Goal: Task Accomplishment & Management: Manage account settings

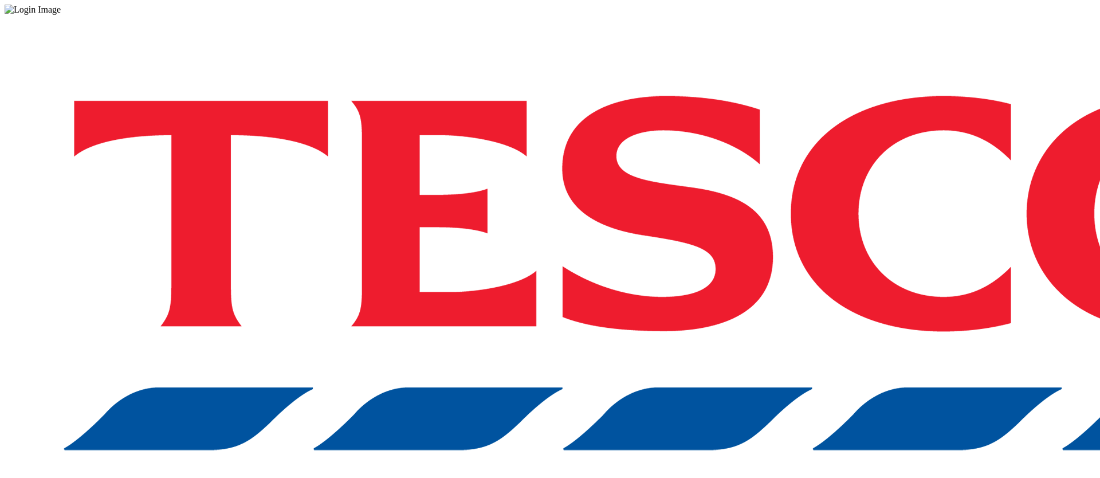
click at [821, 298] on div "Log in to the Spectra’s dashboard using Tesco’s credentials. If you don’t have …" at bounding box center [550, 299] width 1091 height 569
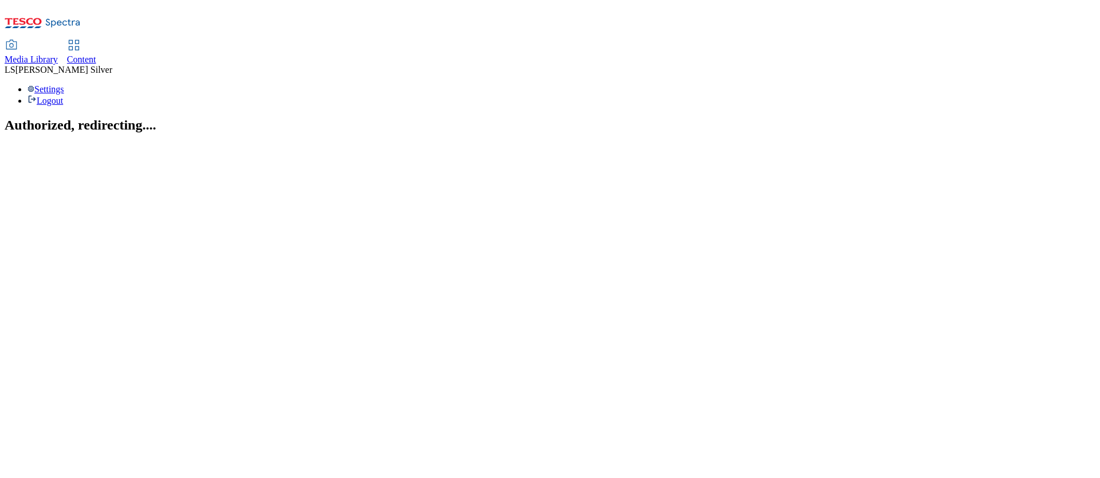
click at [58, 54] on div "Media Library" at bounding box center [31, 59] width 53 height 10
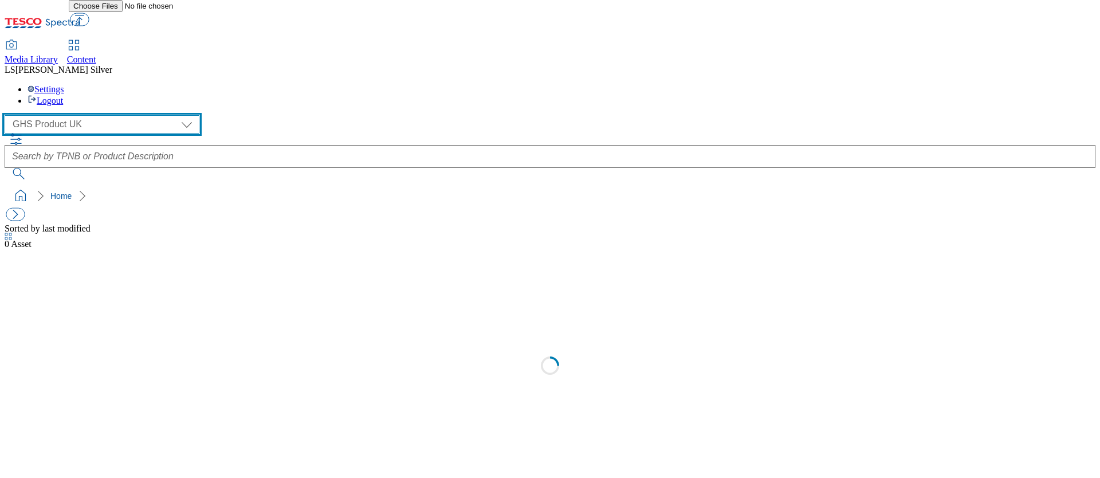
click at [83, 115] on select "GHS Marketing UK GHS Product [GEOGRAPHIC_DATA]" at bounding box center [102, 124] width 195 height 18
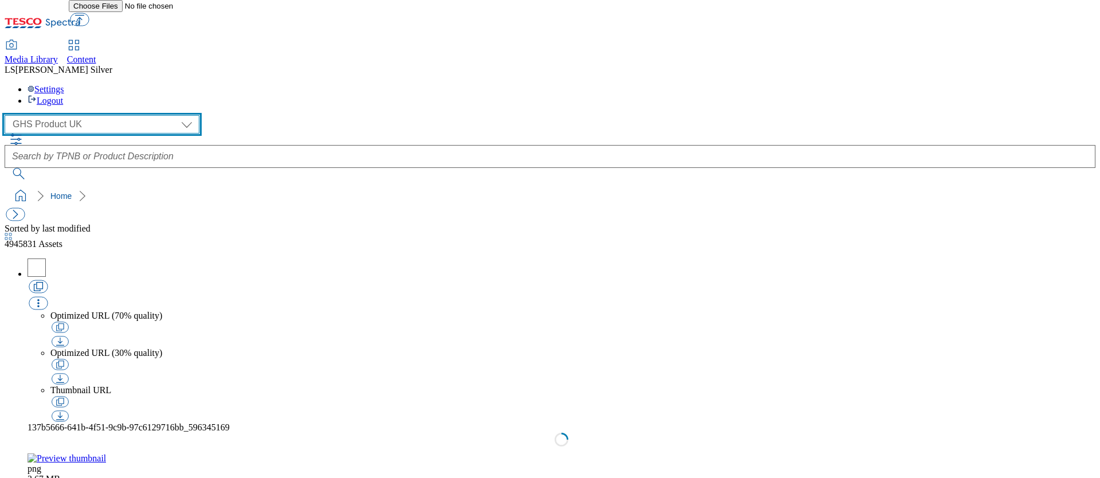
select select "flare-ghs-mktg"
click at [8, 115] on select "GHS Marketing UK GHS Product UK" at bounding box center [102, 124] width 195 height 18
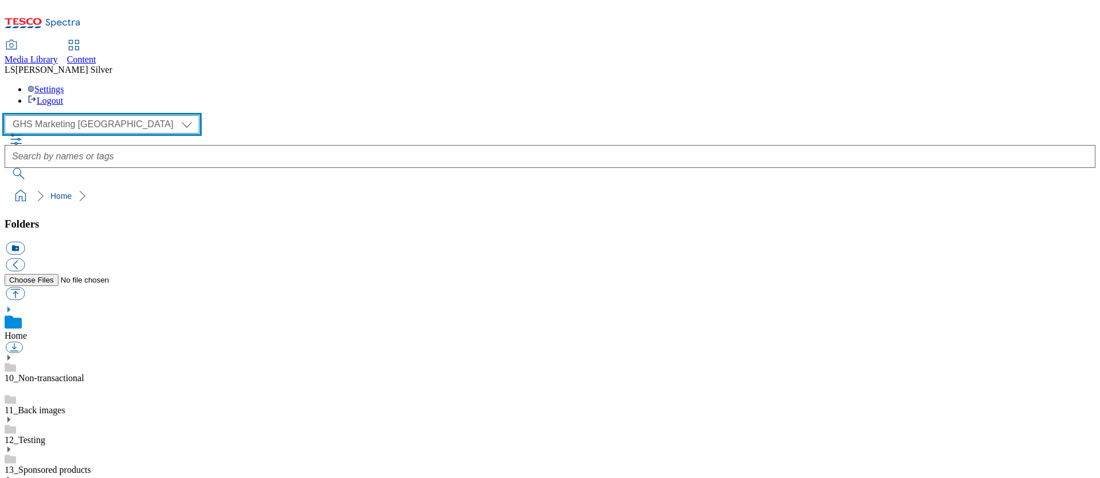
scroll to position [152, 0]
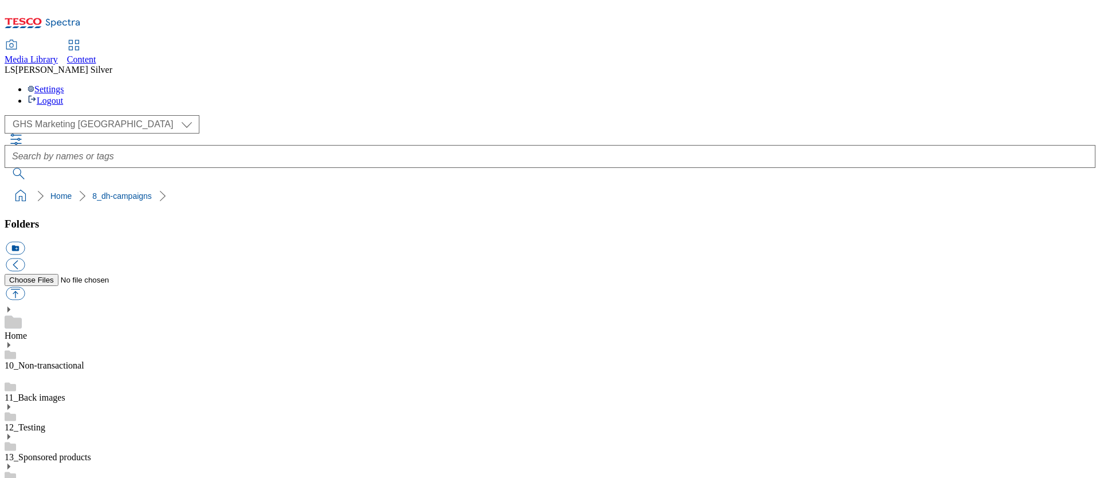
click at [25, 287] on button "button" at bounding box center [15, 293] width 19 height 13
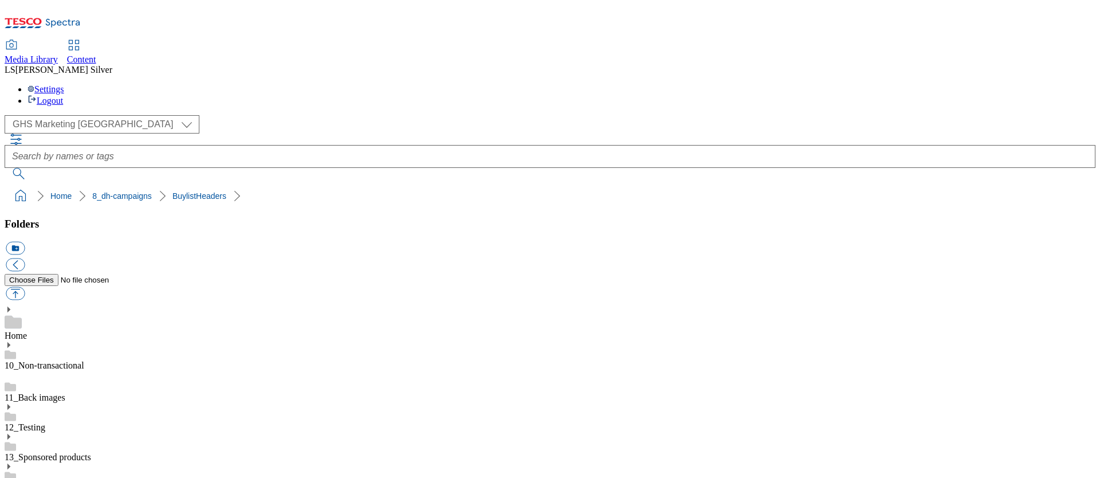
scroll to position [186, 0]
click at [25, 287] on button "button" at bounding box center [15, 293] width 19 height 13
type input "C:\fakepath\1759144944123-ad542313_Whaoo_LegoBrand_2560x320_V2.jpg"
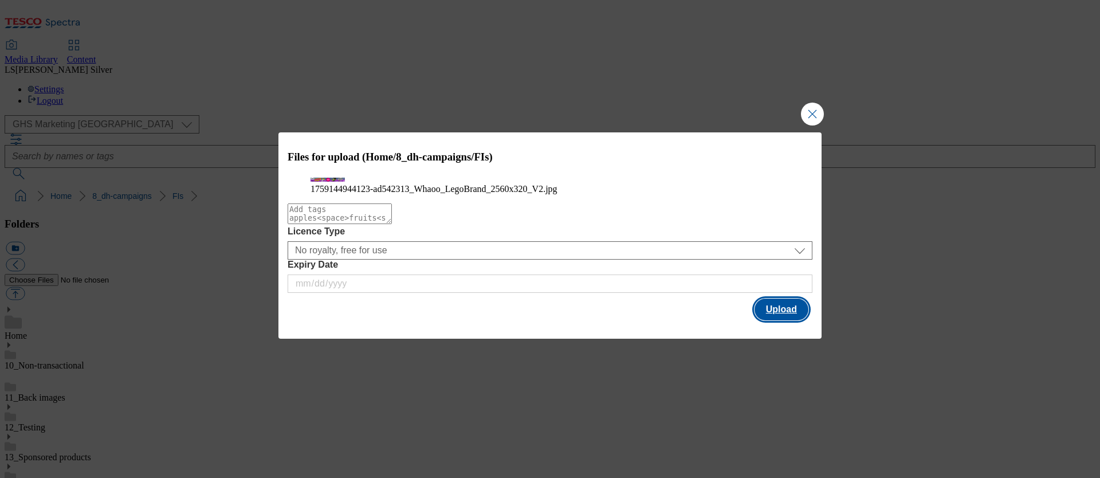
click at [794, 320] on button "Upload" at bounding box center [781, 309] width 54 height 22
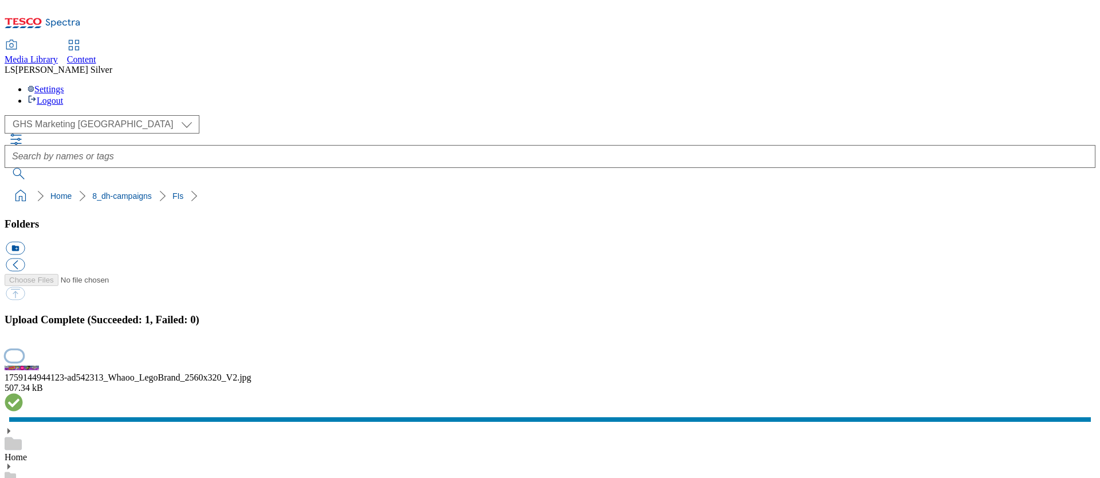
click at [23, 350] on button "button" at bounding box center [14, 355] width 17 height 11
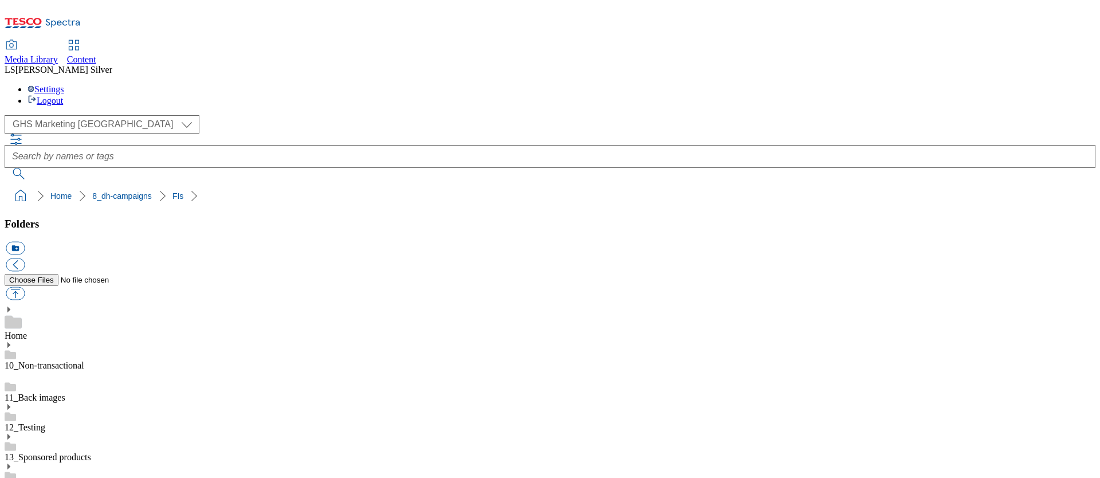
click at [25, 287] on button "button" at bounding box center [15, 293] width 19 height 13
type input "C:\fakepath\1757589877678-ad541454_Tena_Discreet_LegoBrand_2560x320_V1.jpg"
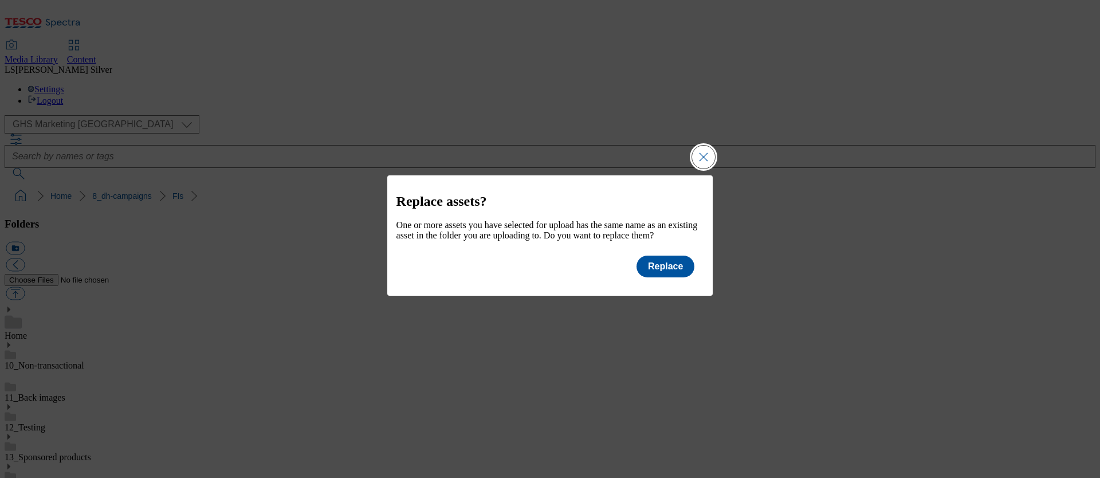
click at [710, 148] on button "Close Modal" at bounding box center [703, 156] width 23 height 23
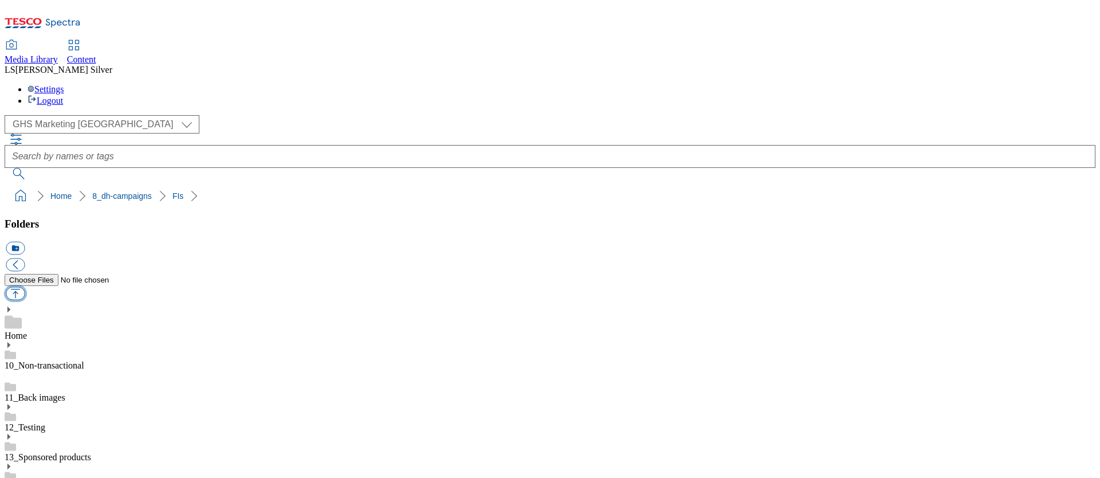
click at [25, 287] on button "button" at bounding box center [15, 293] width 19 height 13
type input "C:\fakepath\1757589877678-ad541454_Tena_Discreet_LegoBrand_2560x320_V1.jpg"
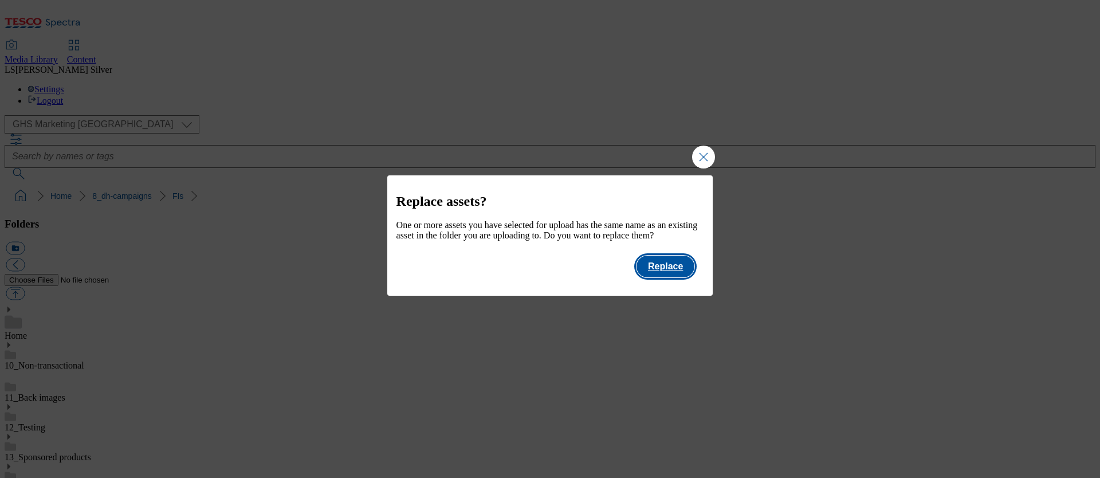
click at [678, 277] on button "Replace" at bounding box center [665, 266] width 58 height 22
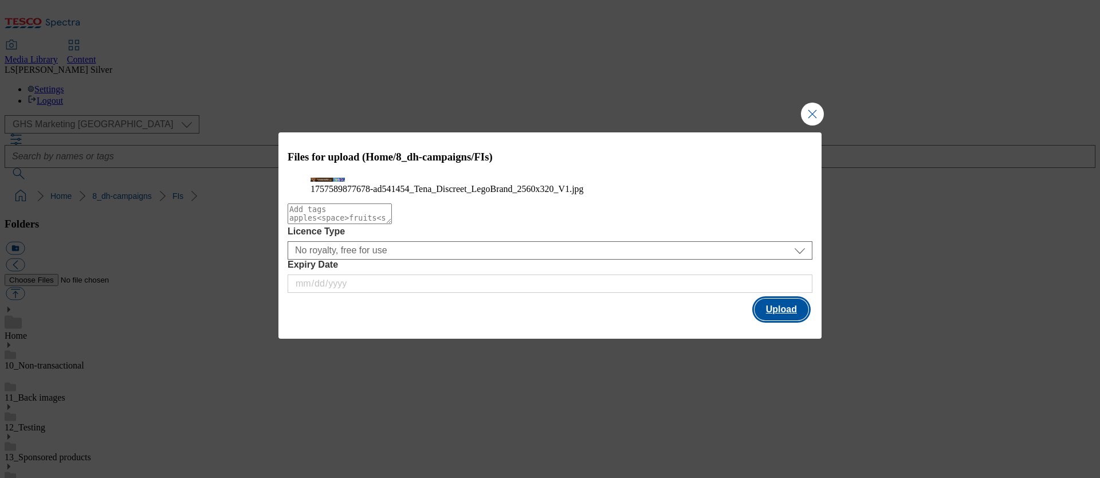
click at [778, 320] on button "Upload" at bounding box center [781, 309] width 54 height 22
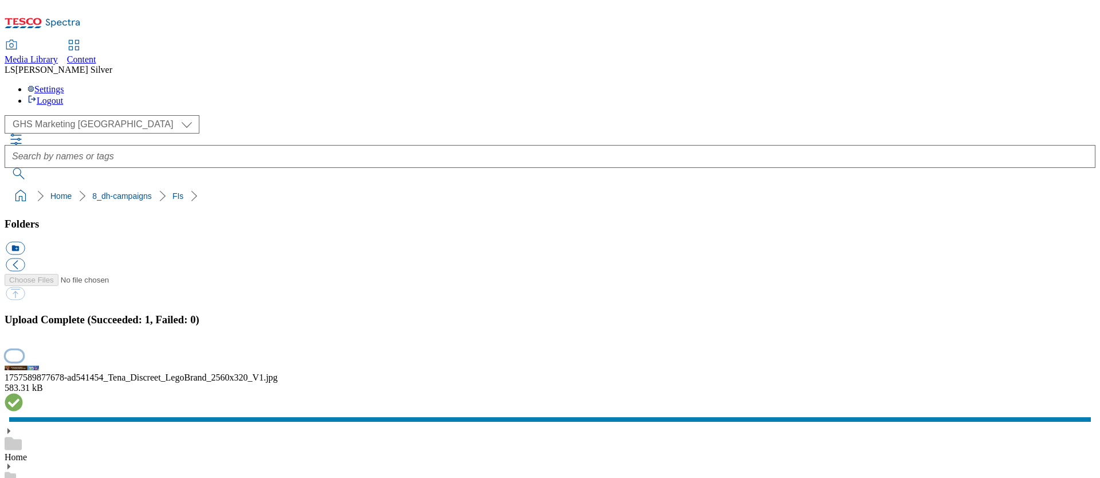
click at [23, 350] on button "button" at bounding box center [14, 355] width 17 height 11
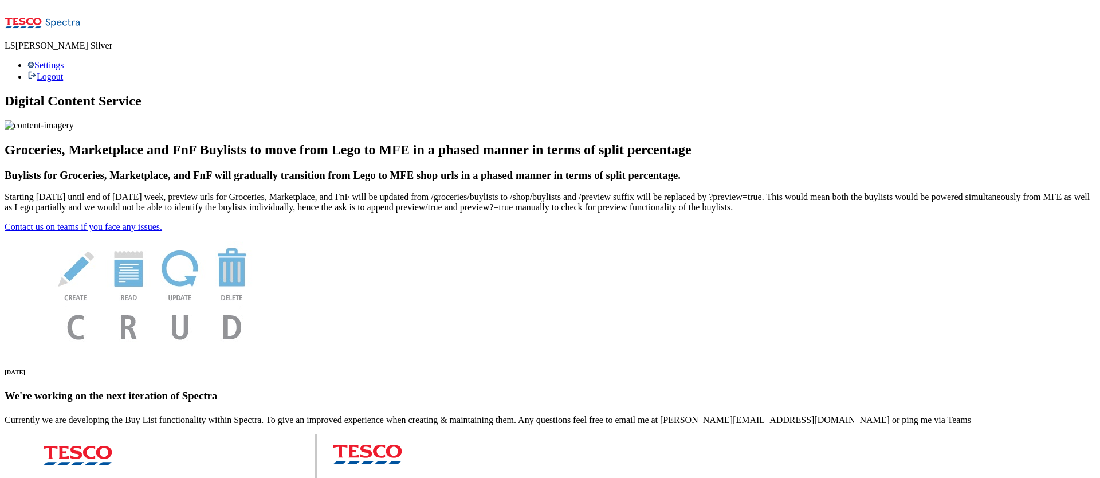
click at [68, 21] on icon at bounding box center [43, 26] width 76 height 24
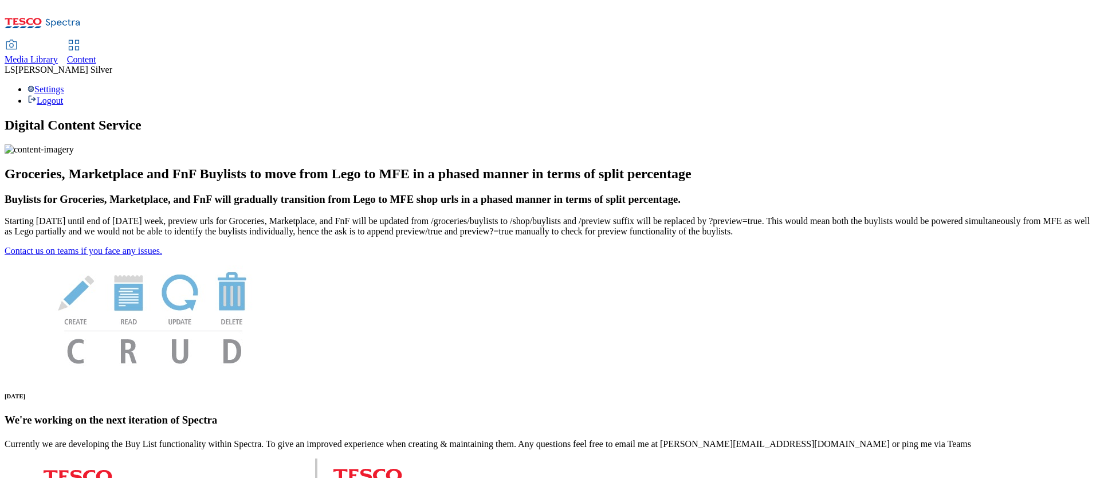
click at [58, 54] on span "Media Library" at bounding box center [31, 59] width 53 height 10
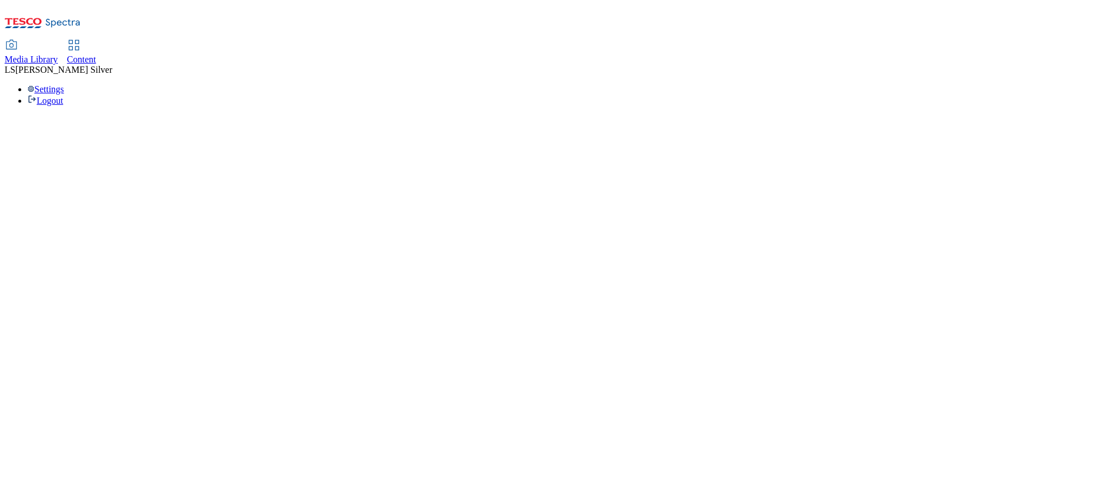
select select "flare-ghs"
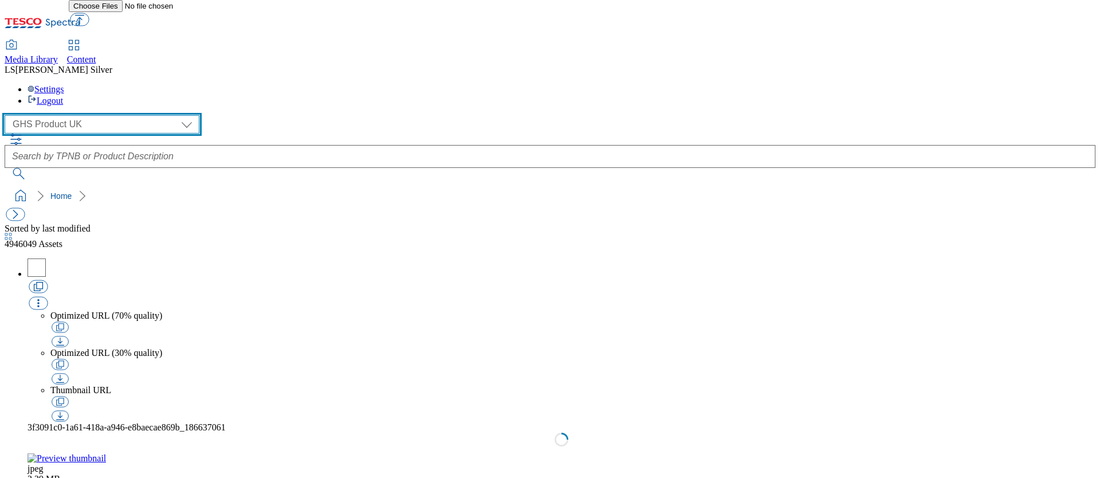
click at [97, 115] on select "GHS Marketing UK GHS Product UK" at bounding box center [102, 124] width 195 height 18
select select "flare-ghs-mktg"
click at [8, 115] on select "GHS Marketing UK GHS Product UK" at bounding box center [102, 124] width 195 height 18
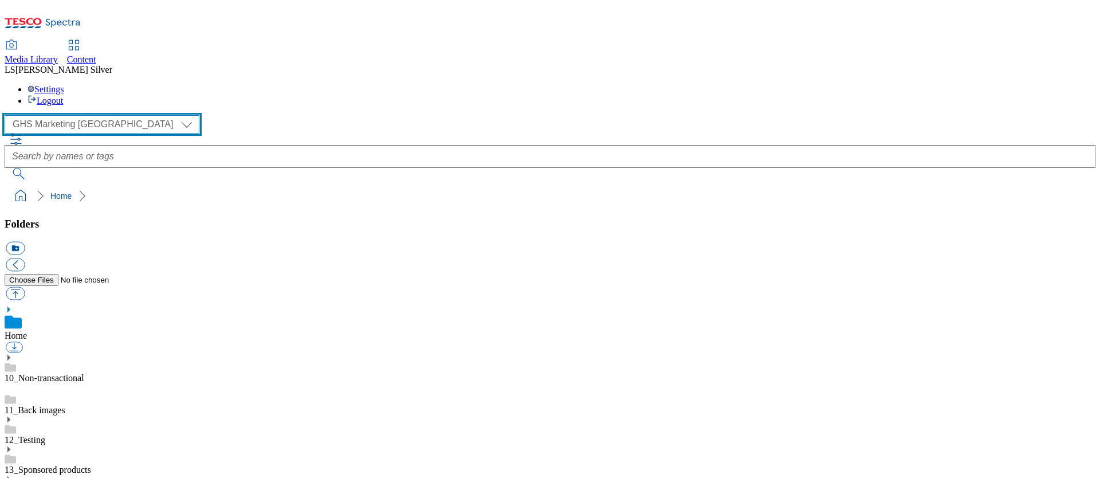
scroll to position [72, 0]
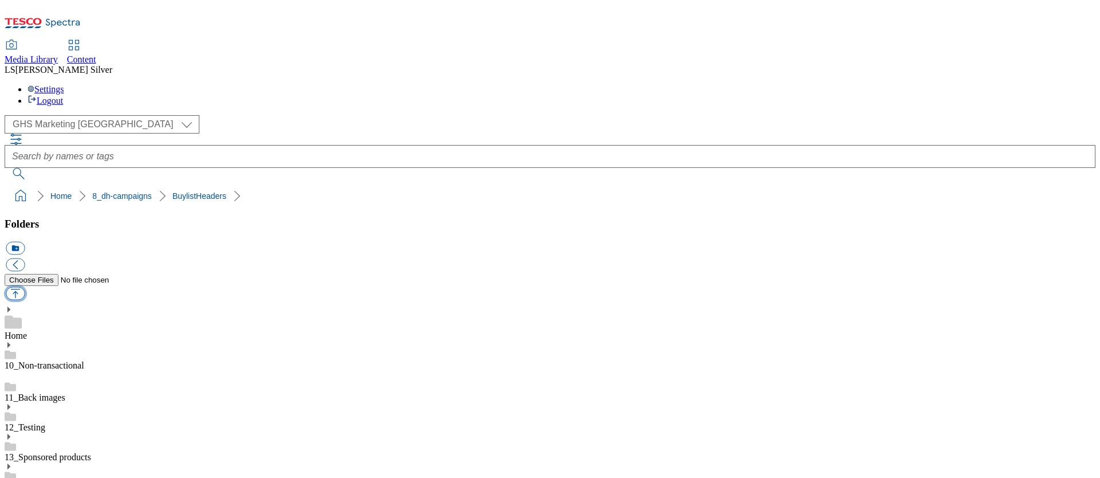
click at [25, 287] on button "button" at bounding box center [15, 293] width 19 height 13
type input "C:\fakepath\1757589877678-ad541454_Tena_Discreet_LegoBrand_2560x320_V1.jpg"
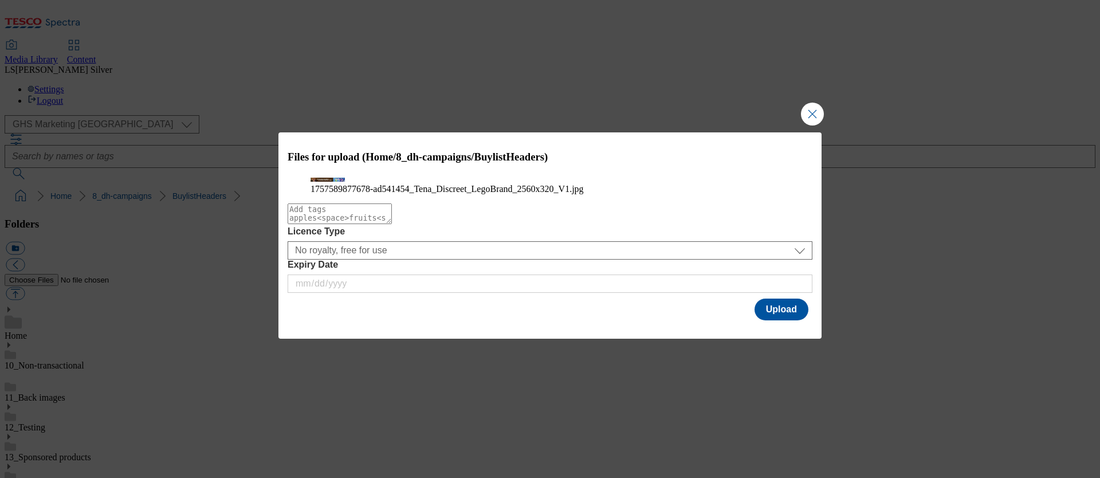
click at [806, 100] on div "Files for upload (Home/8_dh-campaigns/BuylistHeaders) 1757589877678-ad541454_Te…" at bounding box center [550, 239] width 1100 height 478
click at [812, 103] on button "Close Modal" at bounding box center [812, 114] width 23 height 23
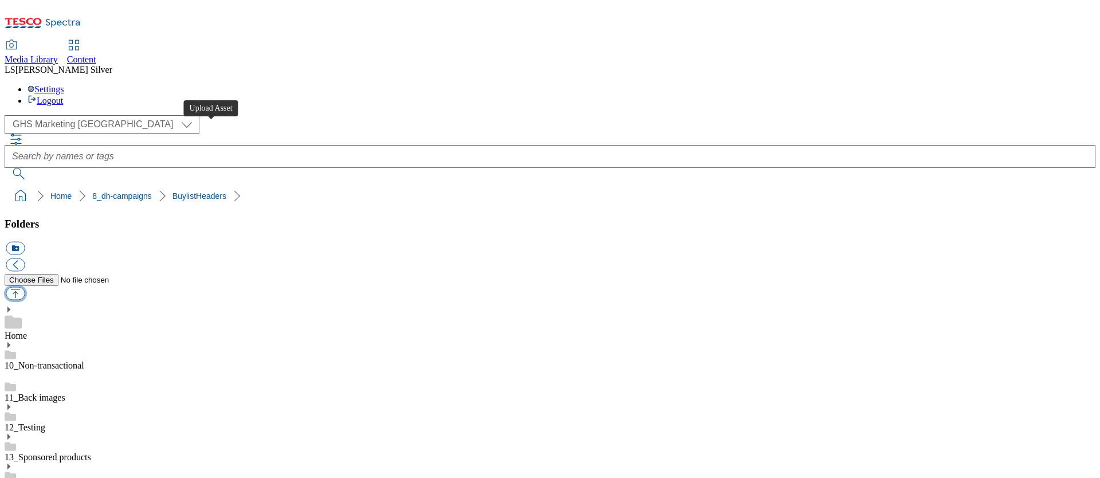
click at [25, 287] on button "button" at bounding box center [15, 293] width 19 height 13
type input "C:\fakepath\1759760710662-ad542421_ROI_Baileys_LegoBrand_918x110_V1.jpg"
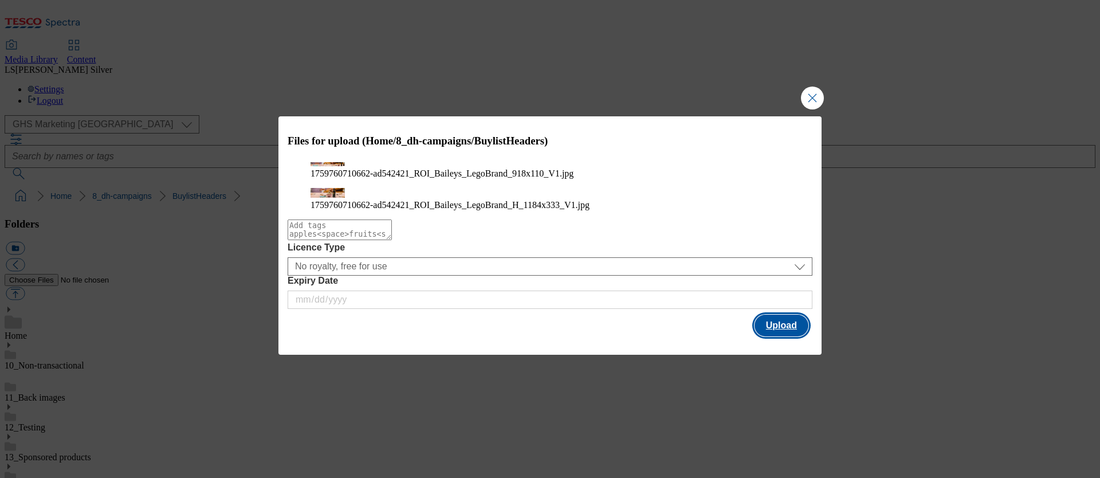
click at [776, 336] on button "Upload" at bounding box center [781, 325] width 54 height 22
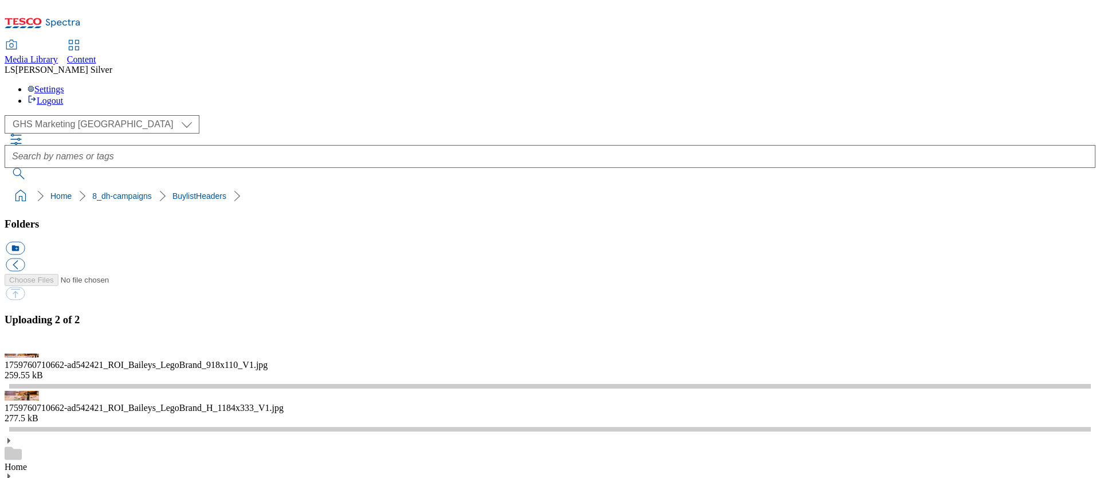
click at [96, 54] on span "Content" at bounding box center [81, 59] width 29 height 10
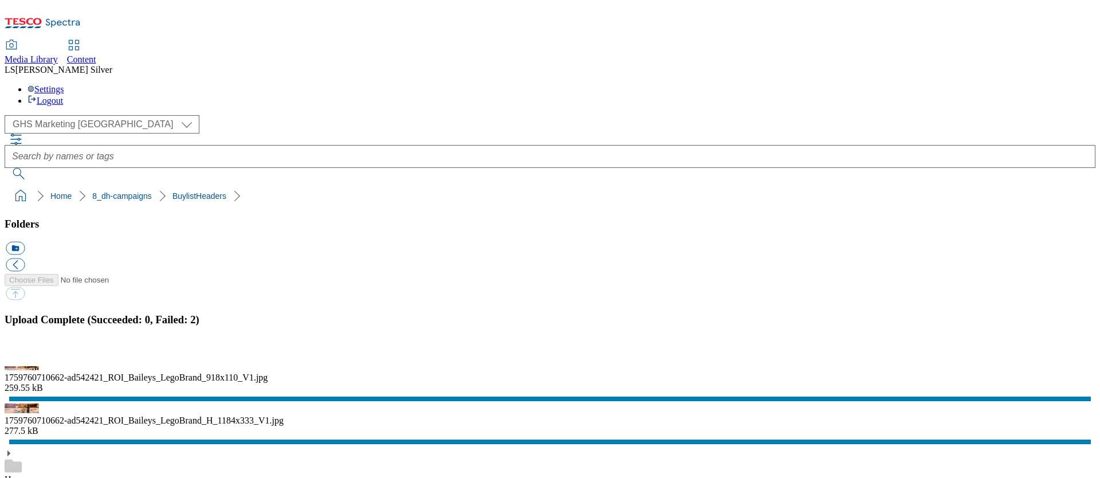
drag, startPoint x: 322, startPoint y: 273, endPoint x: 364, endPoint y: 273, distance: 41.8
copy div "ad542420"
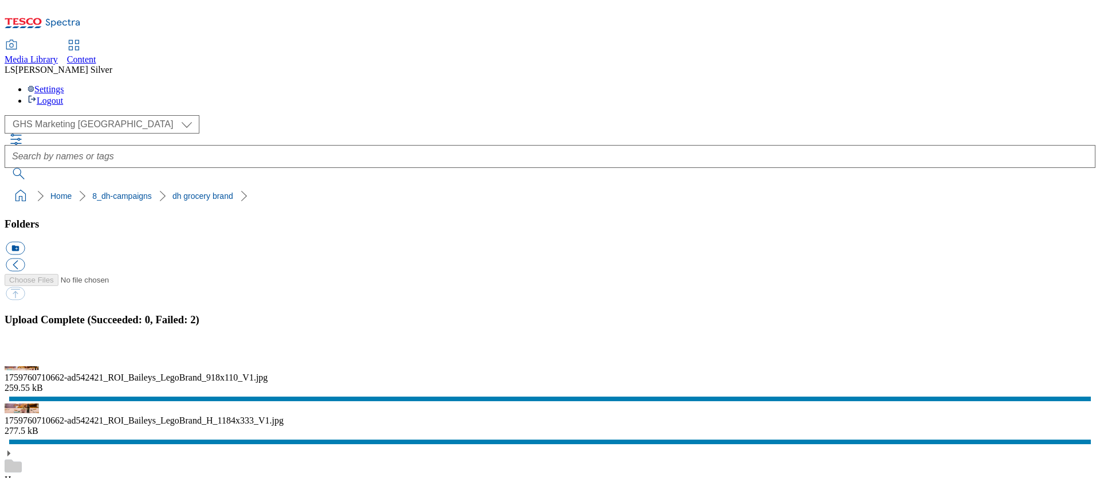
click at [23, 350] on button "button" at bounding box center [14, 355] width 17 height 11
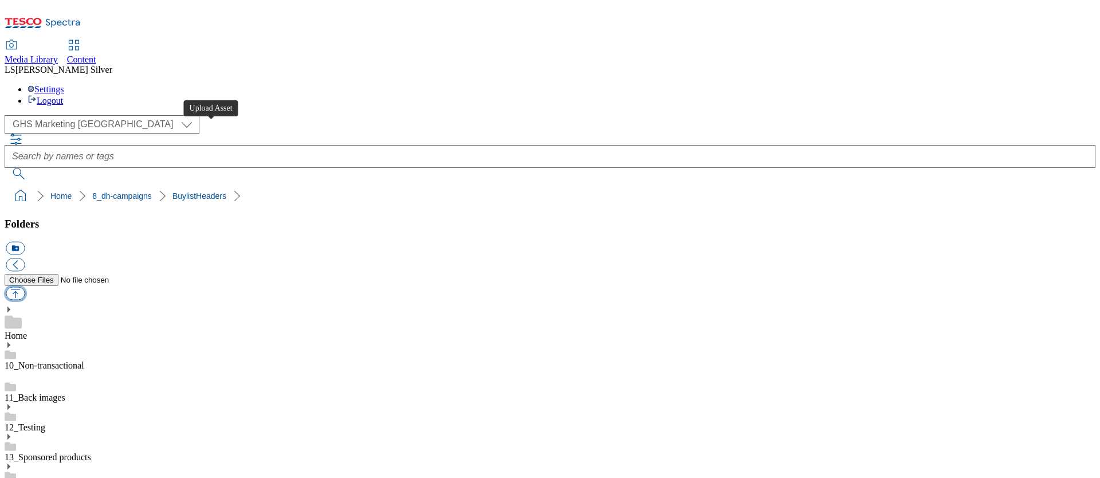
click at [25, 287] on button "button" at bounding box center [15, 293] width 19 height 13
type input "C:\fakepath\1759760710662-ad542421_ROI_Baileys_LegoBrand_918x110_V1.jpg"
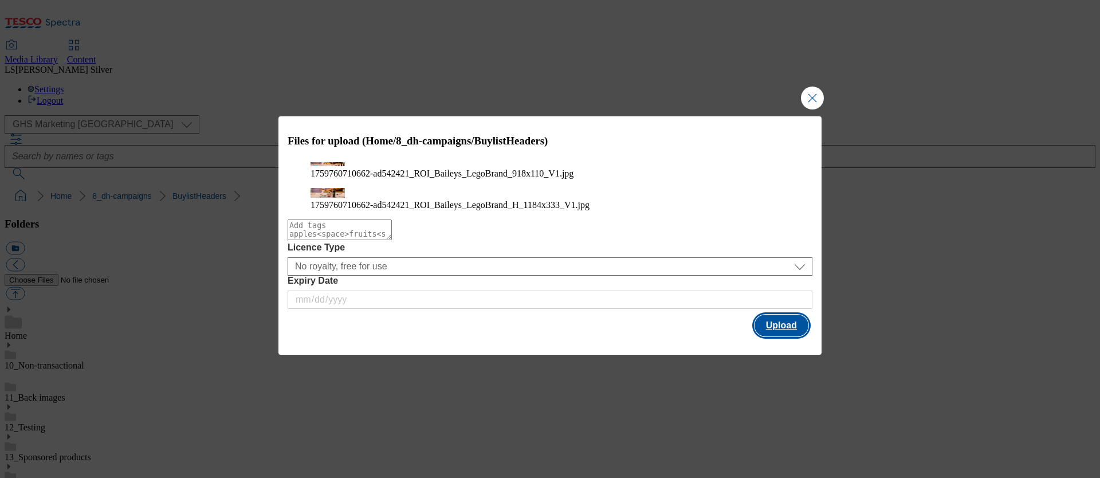
click at [770, 336] on button "Upload" at bounding box center [781, 325] width 54 height 22
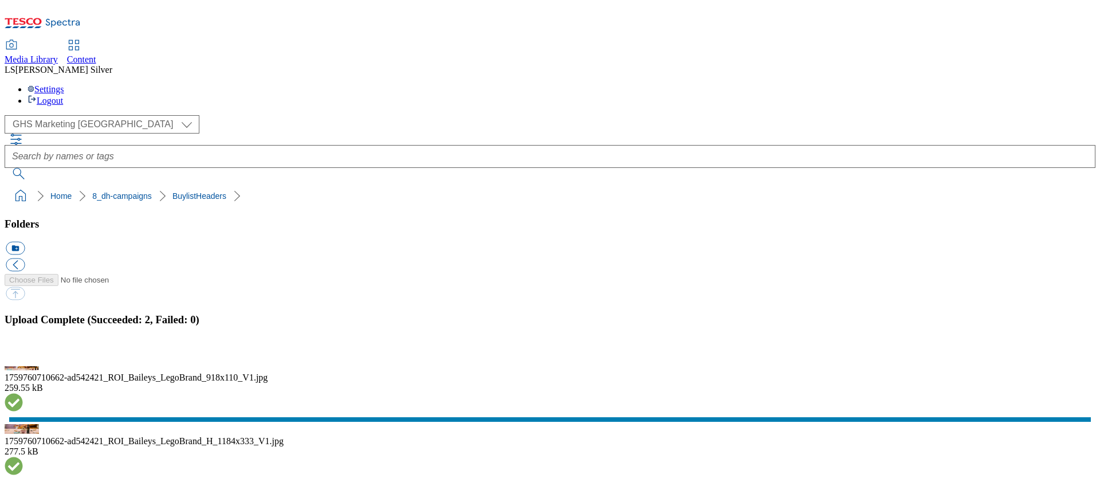
click at [23, 350] on button "button" at bounding box center [14, 355] width 17 height 11
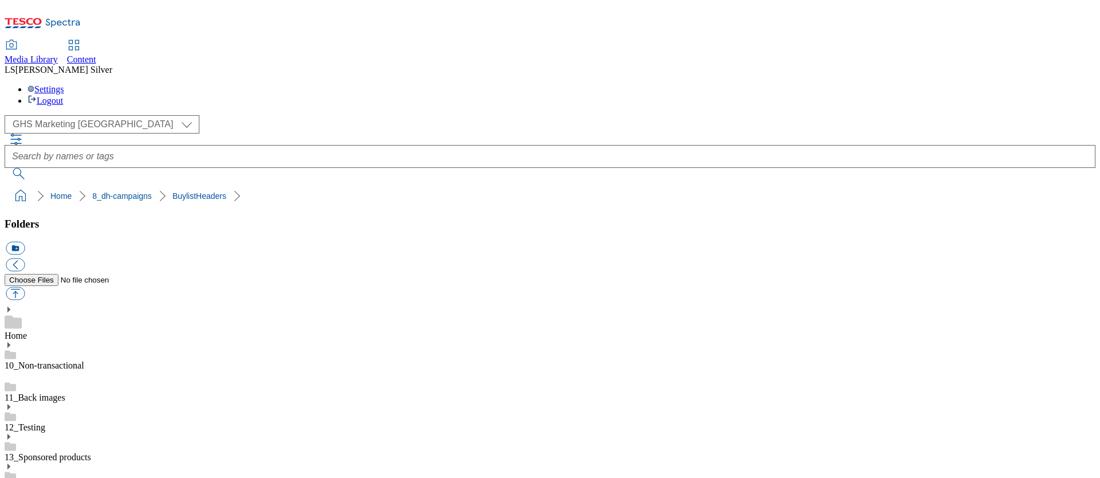
drag, startPoint x: 462, startPoint y: 273, endPoint x: 499, endPoint y: 273, distance: 36.7
copy div "ad542421"
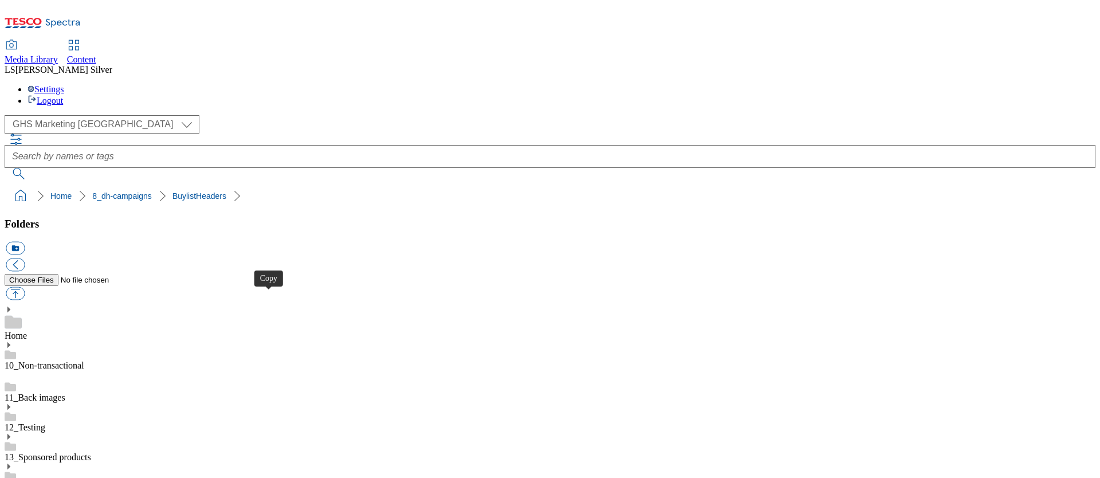
copy div "ad542421"
drag, startPoint x: 326, startPoint y: 274, endPoint x: 362, endPoint y: 274, distance: 36.1
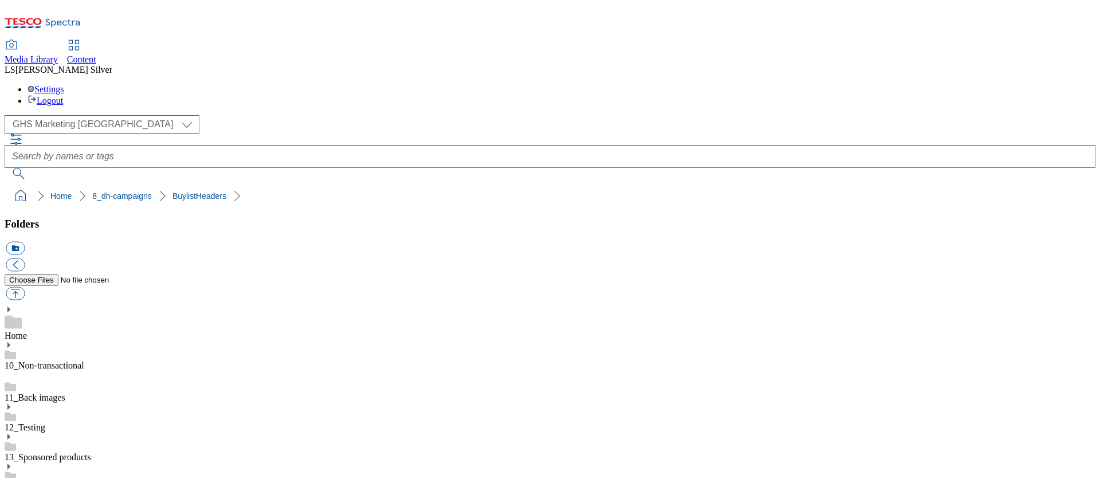
drag, startPoint x: 325, startPoint y: 273, endPoint x: 368, endPoint y: 277, distance: 42.5
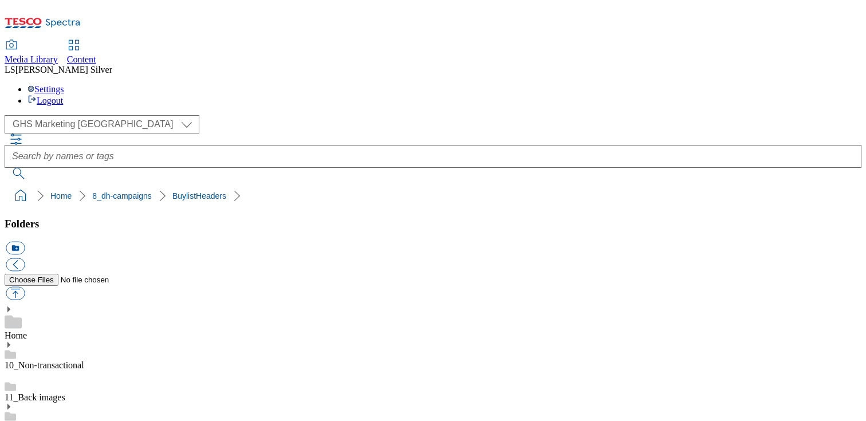
scroll to position [101, 0]
click at [25, 287] on button "button" at bounding box center [15, 293] width 19 height 13
type input "C:\fakepath\1758891046849-ad541930_Strongbow_LegoBrand_H_1184x333_V1.jpg"
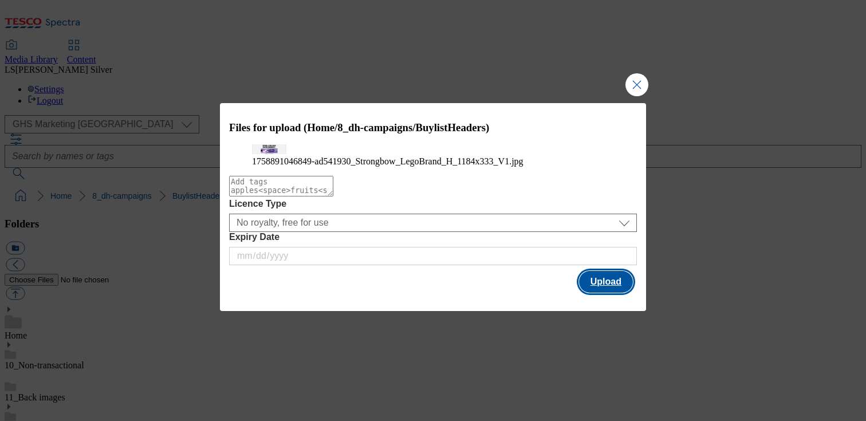
click at [606, 293] on button "Upload" at bounding box center [606, 282] width 54 height 22
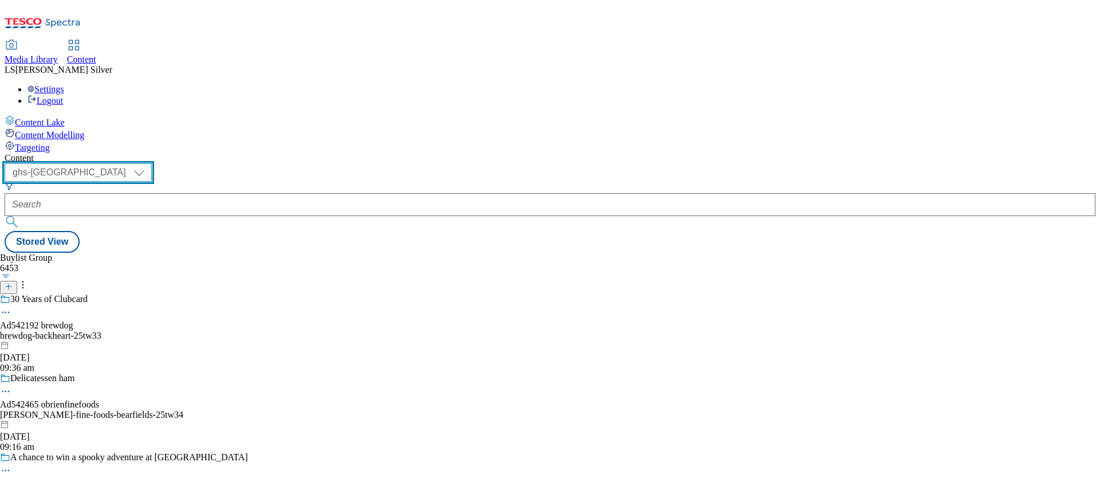
click at [152, 163] on select "ghs-roi ghs-[GEOGRAPHIC_DATA]" at bounding box center [78, 172] width 147 height 18
select select "ghs-roi"
click at [149, 163] on select "ghs-roi ghs-[GEOGRAPHIC_DATA]" at bounding box center [78, 172] width 147 height 18
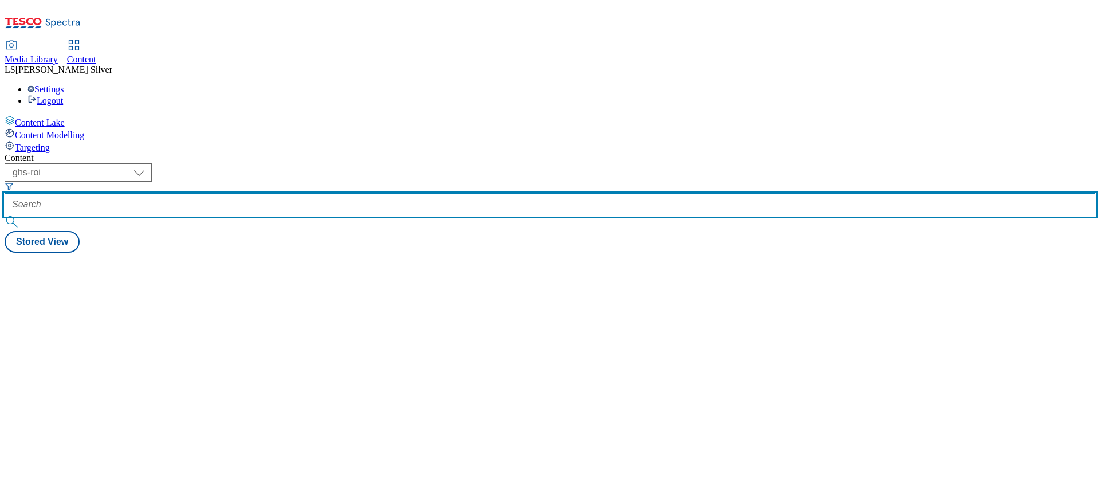
click at [277, 193] on input "text" at bounding box center [550, 204] width 1091 height 23
paste input "ad542420"
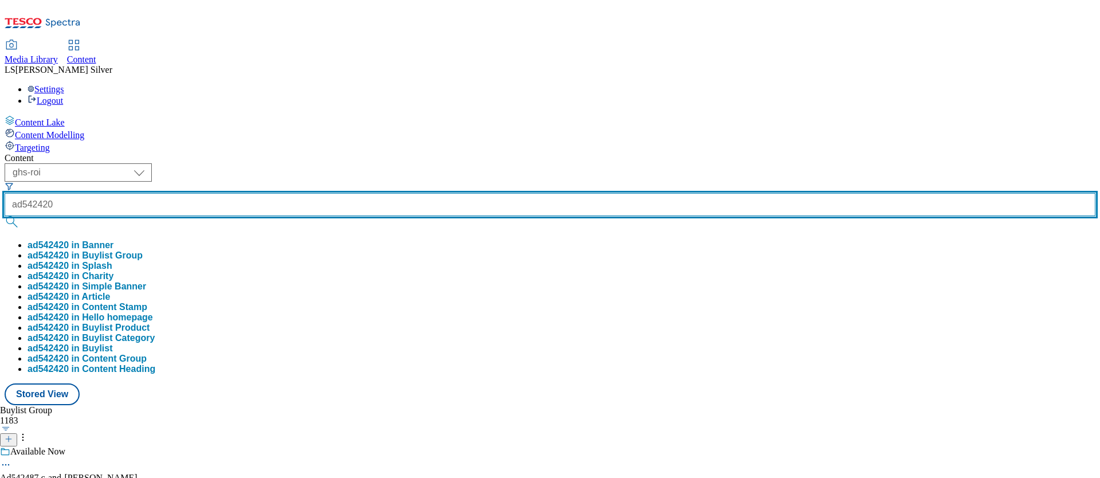
type input "ad542420"
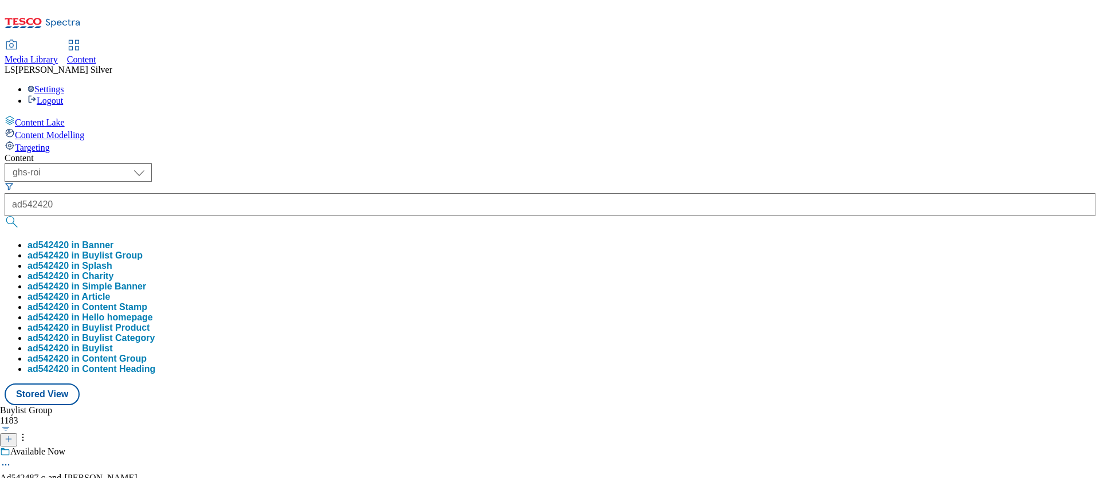
click at [143, 250] on button "ad542420 in Buylist Group" at bounding box center [84, 255] width 115 height 10
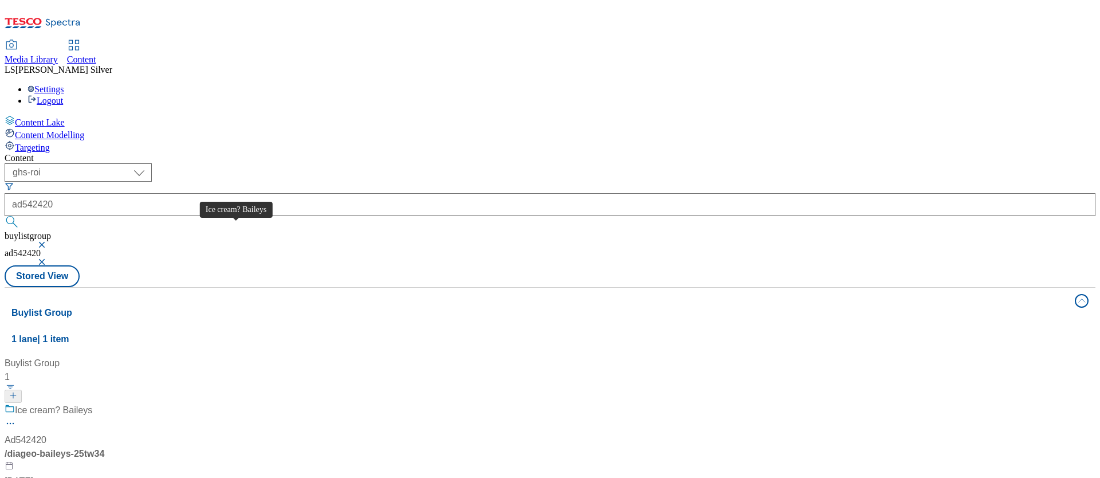
click at [92, 403] on div "Ice cream? Baileys" at bounding box center [53, 410] width 77 height 14
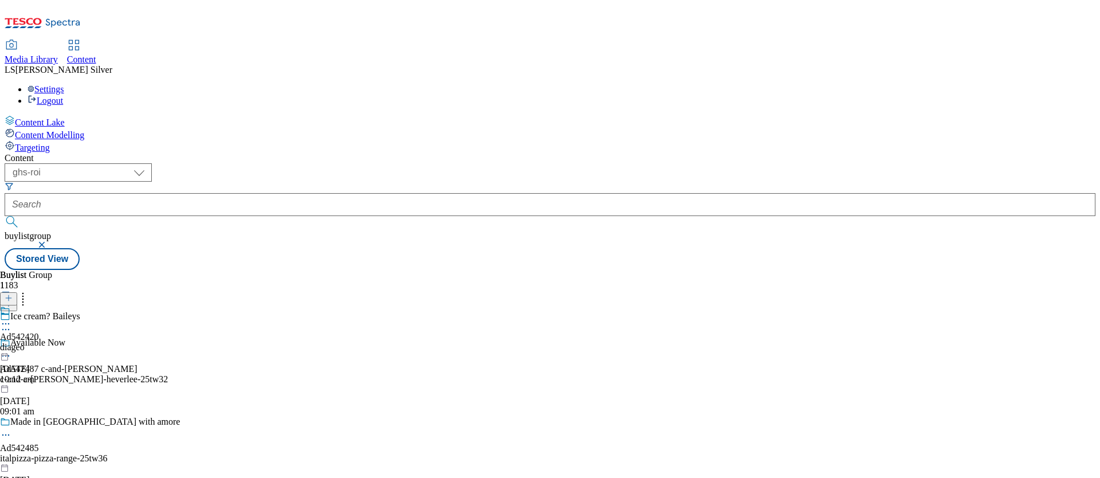
click at [39, 318] on div at bounding box center [19, 325] width 39 height 14
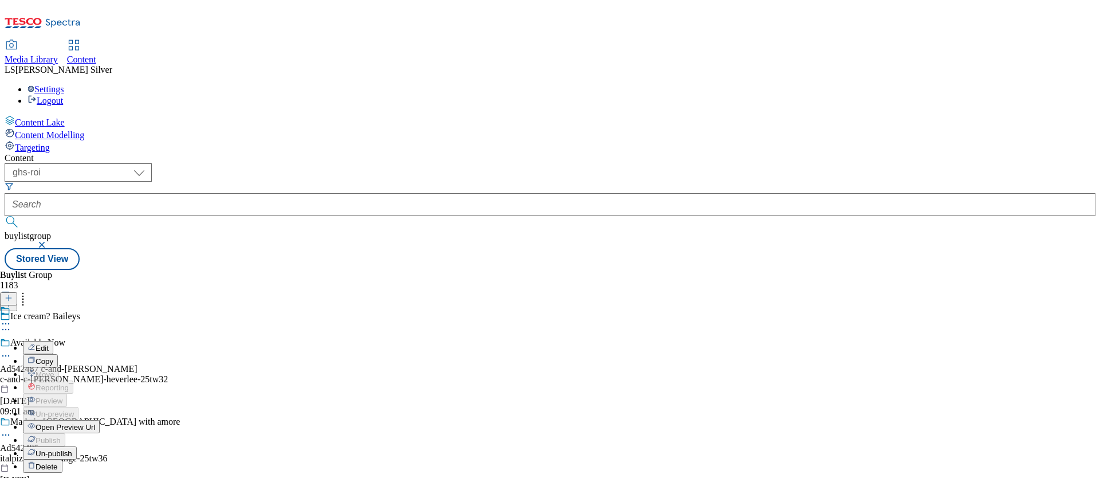
click at [53, 341] on button "Edit" at bounding box center [38, 347] width 30 height 13
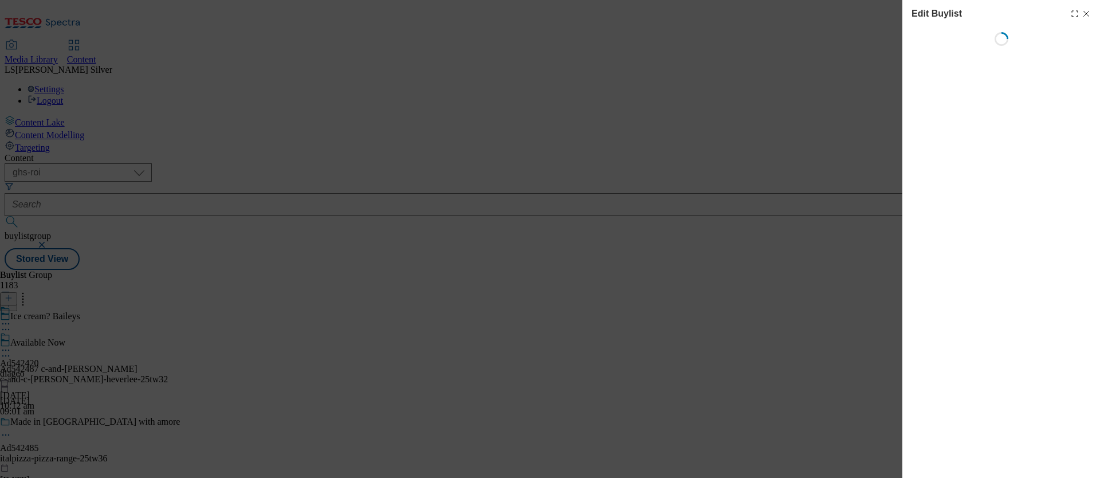
select select "tactical"
select select "supplier funded short term 1-3 weeks"
select select "dunnhumby"
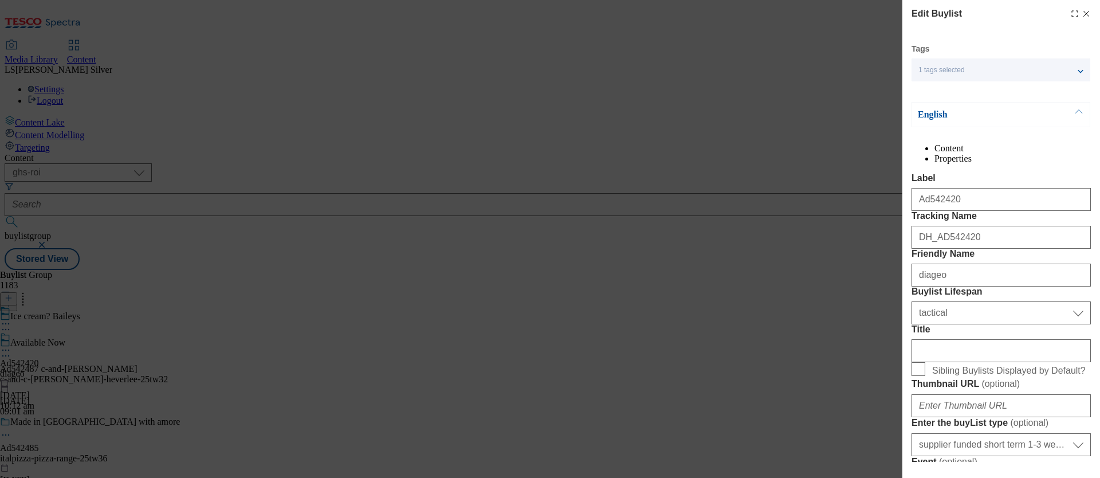
select select "Banner"
click at [1091, 11] on div "Edit Buylist Tags 1 tags selected buylist English Content Properties Label Ad54…" at bounding box center [1001, 231] width 198 height 462
click at [1088, 12] on icon "Modal" at bounding box center [1085, 13] width 9 height 9
select select "tactical"
select select "supplier funded short term 1-3 weeks"
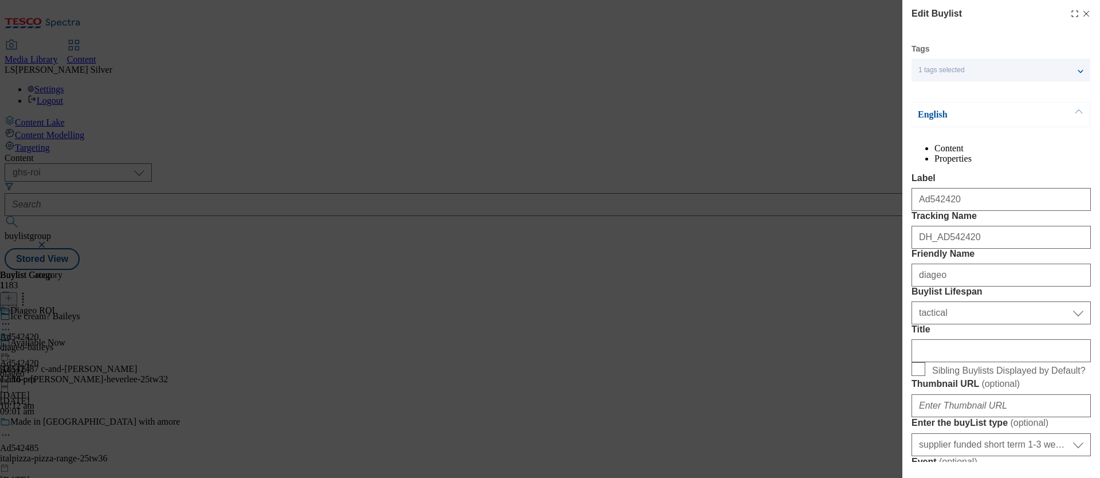
select select "dunnhumby"
select select "Banner"
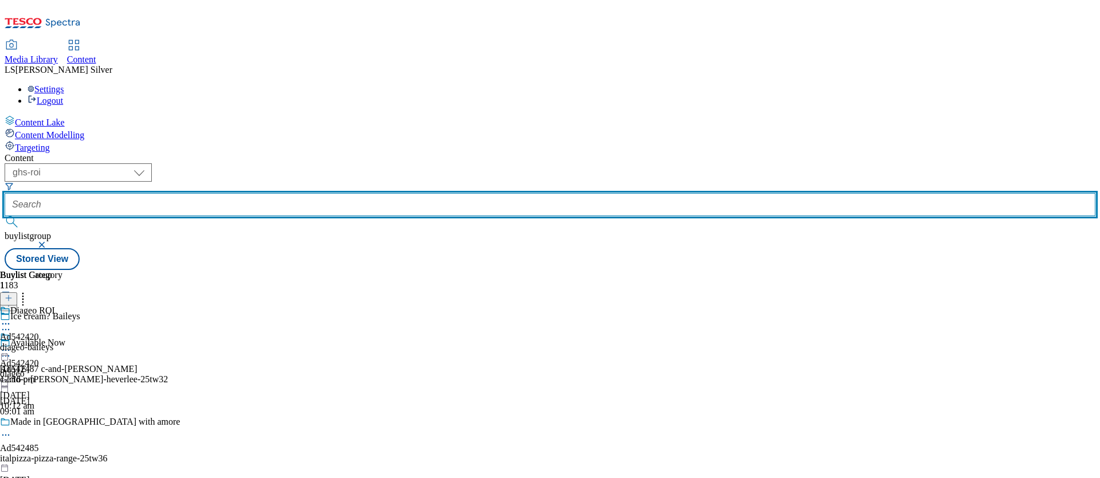
click at [278, 193] on input "text" at bounding box center [550, 204] width 1091 height 23
paste input "ad542421"
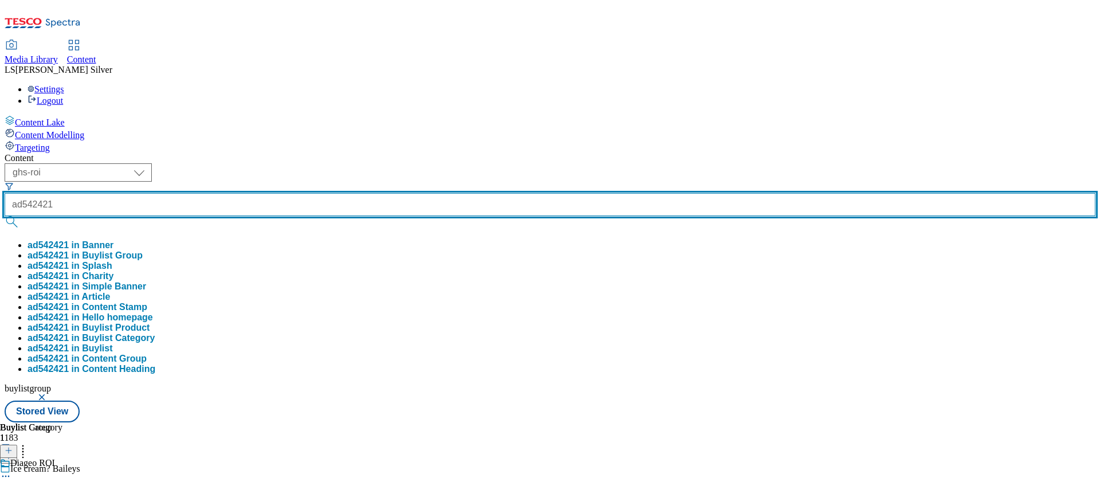
type input "ad542421"
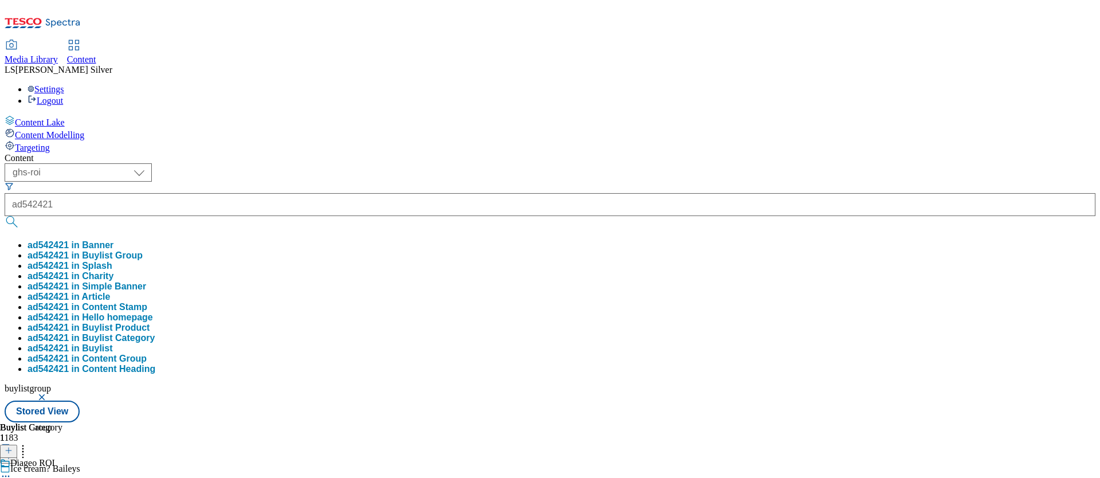
click at [143, 250] on button "ad542421 in Buylist Group" at bounding box center [84, 255] width 115 height 10
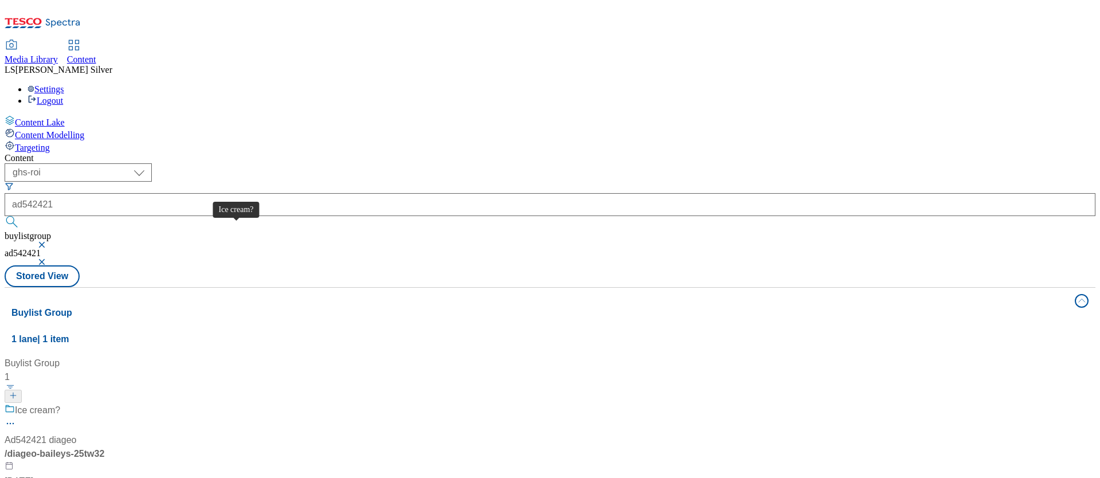
click at [60, 403] on span "Ice cream?" at bounding box center [37, 410] width 45 height 14
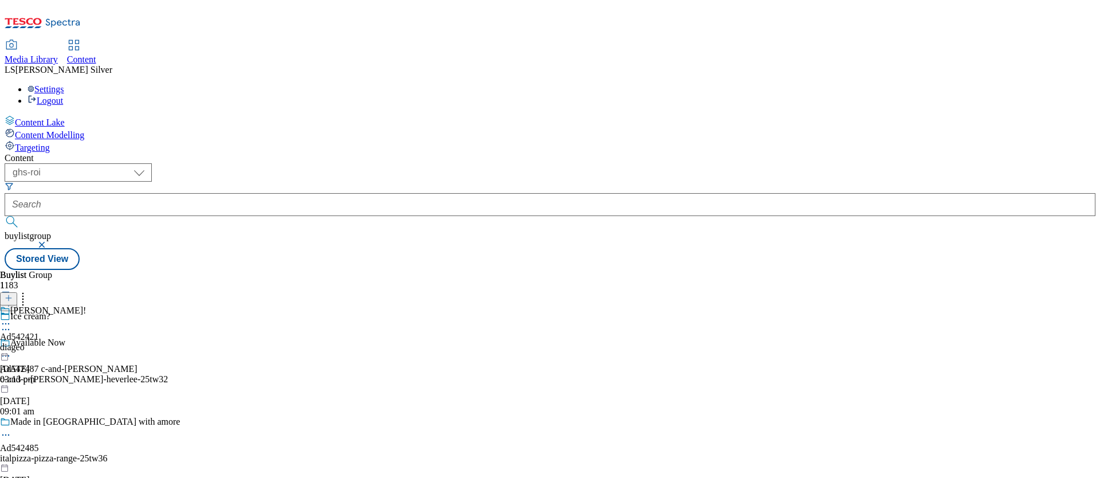
click at [11, 318] on icon at bounding box center [5, 323] width 11 height 11
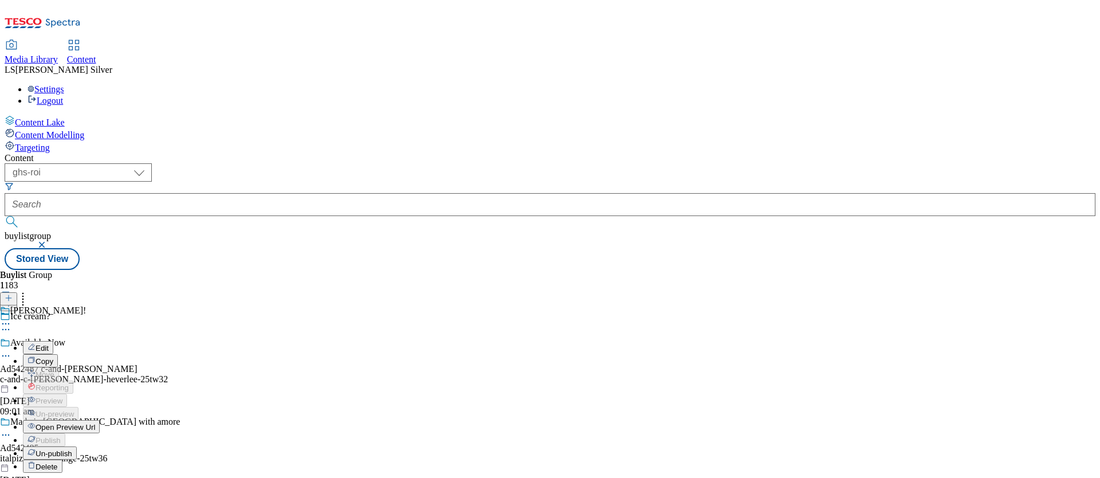
click at [49, 344] on span "Edit" at bounding box center [42, 348] width 13 height 9
select select "tactical"
select select "supplier funded short term 1-3 weeks"
select select "dunnhumby"
select select "Banner"
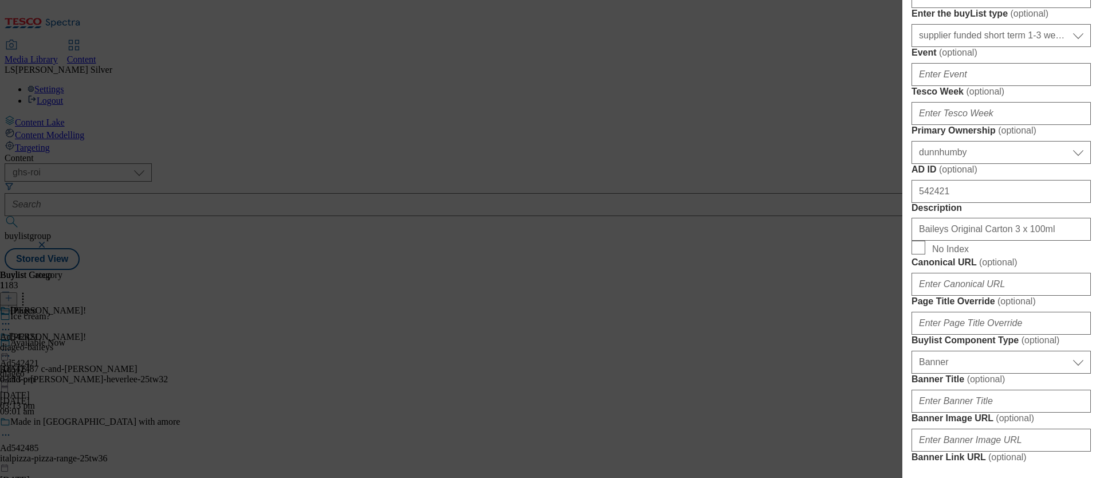
scroll to position [929, 0]
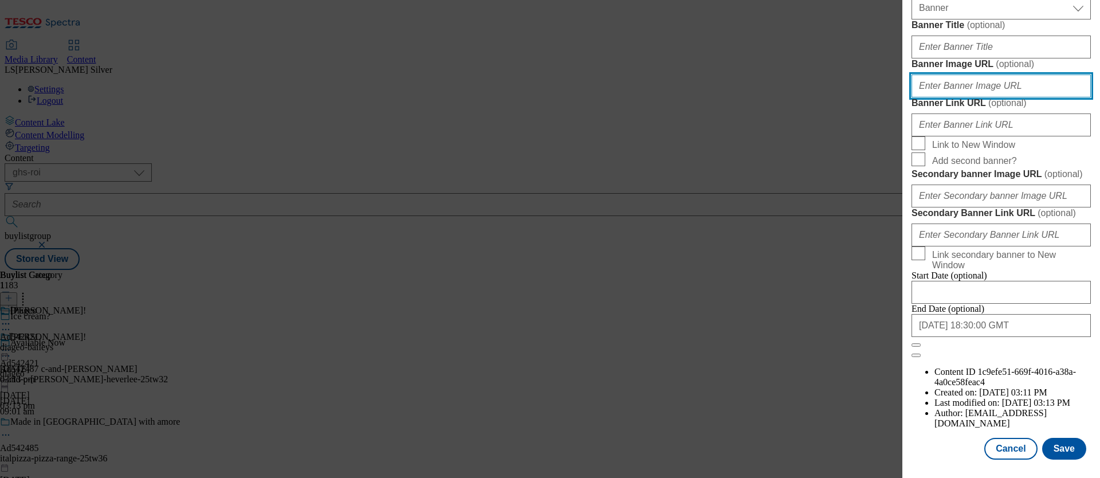
click at [1003, 97] on input "Banner Image URL ( optional )" at bounding box center [1000, 85] width 179 height 23
paste input "https://digitalcontent.api.tesco.com/v2/media/ghs-mktg/17a999e7-652d-4252-a134-…"
type input "https://digitalcontent.api.tesco.com/v2/media/ghs-mktg/17a999e7-652d-4252-a134-…"
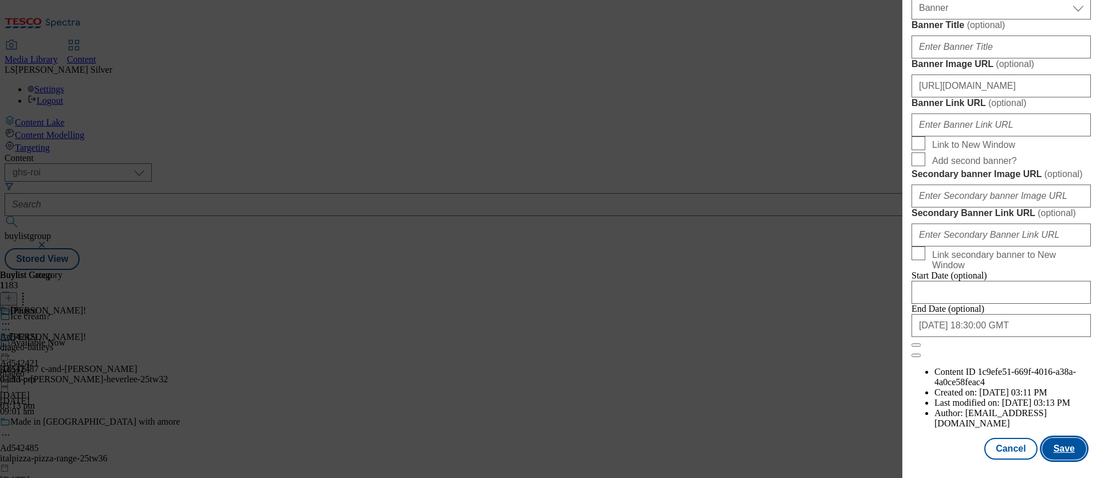
click at [1068, 450] on button "Save" at bounding box center [1064, 449] width 44 height 22
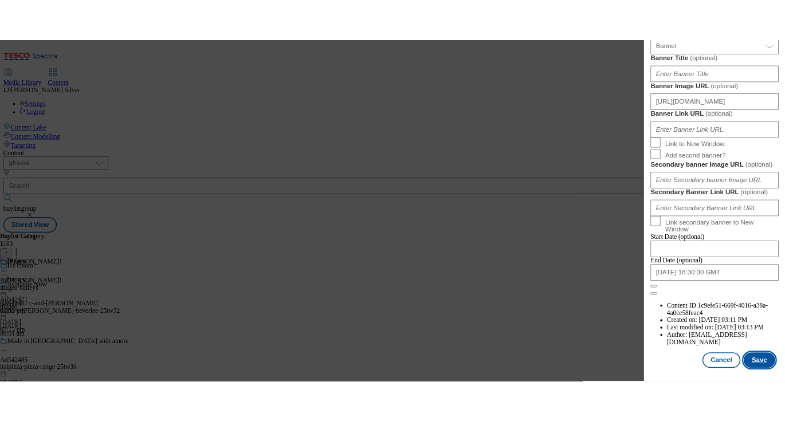
scroll to position [0, 0]
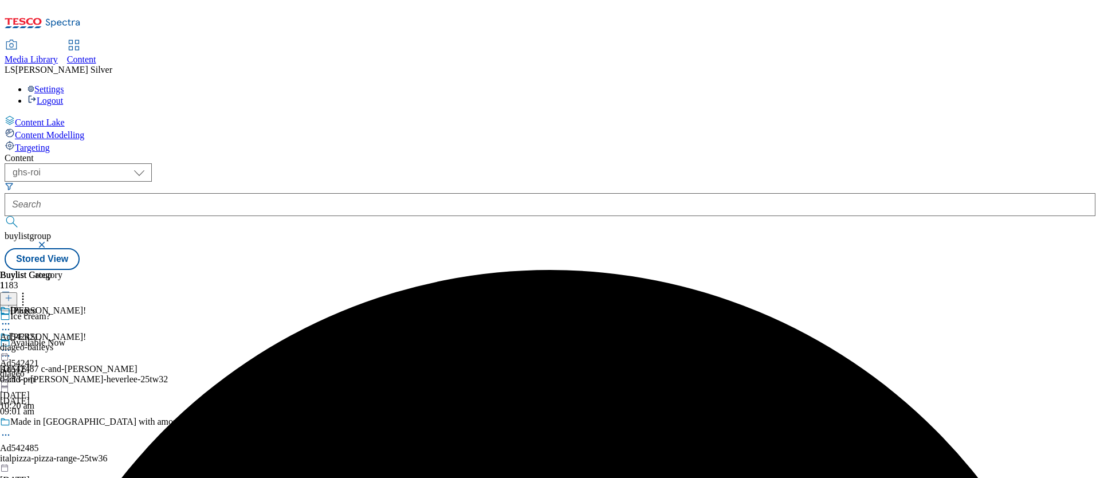
click at [86, 332] on div "Baileys! Ad542421 diageo 7 Oct 2025 10:20 am" at bounding box center [43, 371] width 86 height 79
click at [11, 344] on icon at bounding box center [5, 349] width 11 height 11
click at [86, 420] on li "Preview" at bounding box center [54, 426] width 63 height 13
click at [86, 332] on div "Baileys! Ad542421 diageo 7 Oct 2025 10:20 am" at bounding box center [43, 371] width 86 height 79
click at [86, 332] on div "Baileys!" at bounding box center [43, 345] width 86 height 26
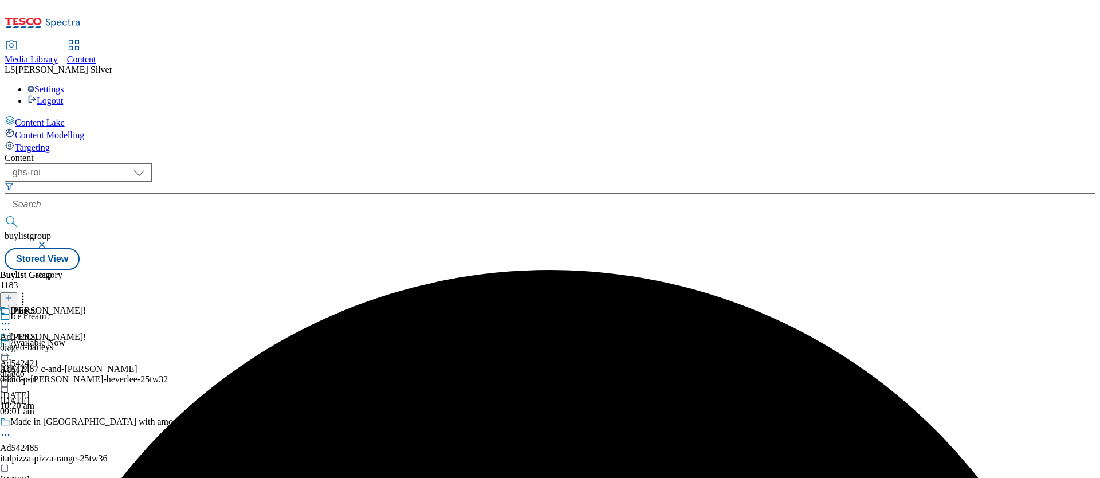
click at [11, 344] on icon at bounding box center [5, 349] width 11 height 11
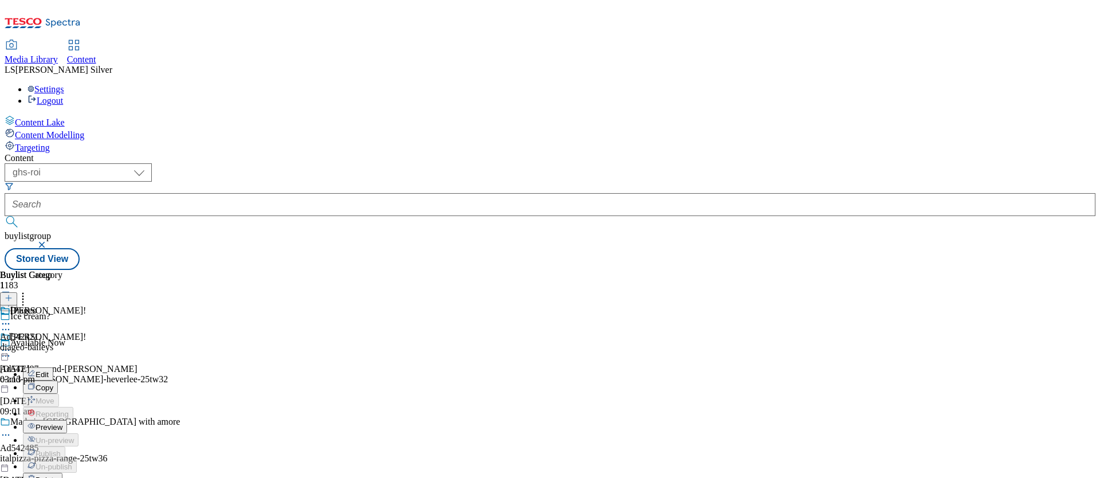
click at [62, 423] on span "Preview" at bounding box center [49, 427] width 27 height 9
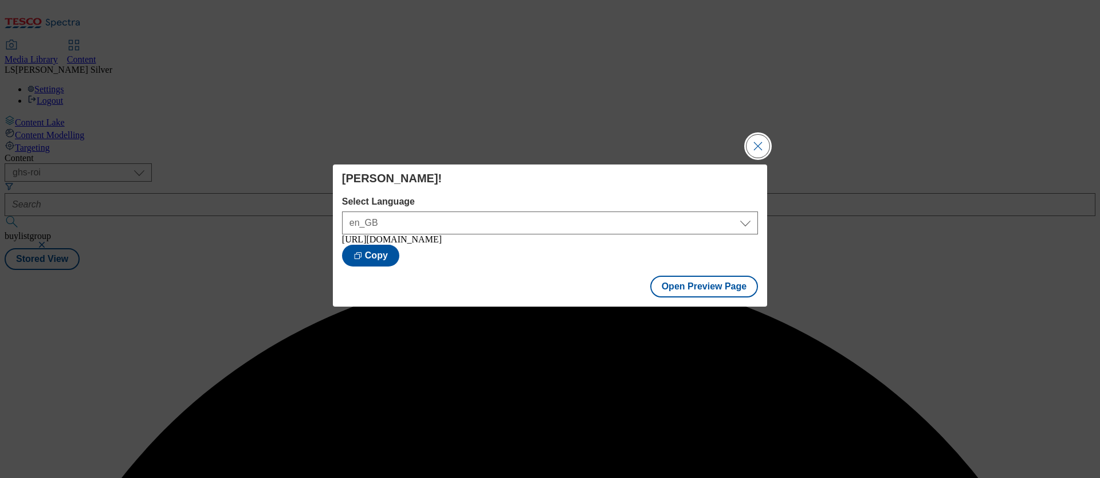
click at [755, 136] on button "Close Modal" at bounding box center [757, 146] width 23 height 23
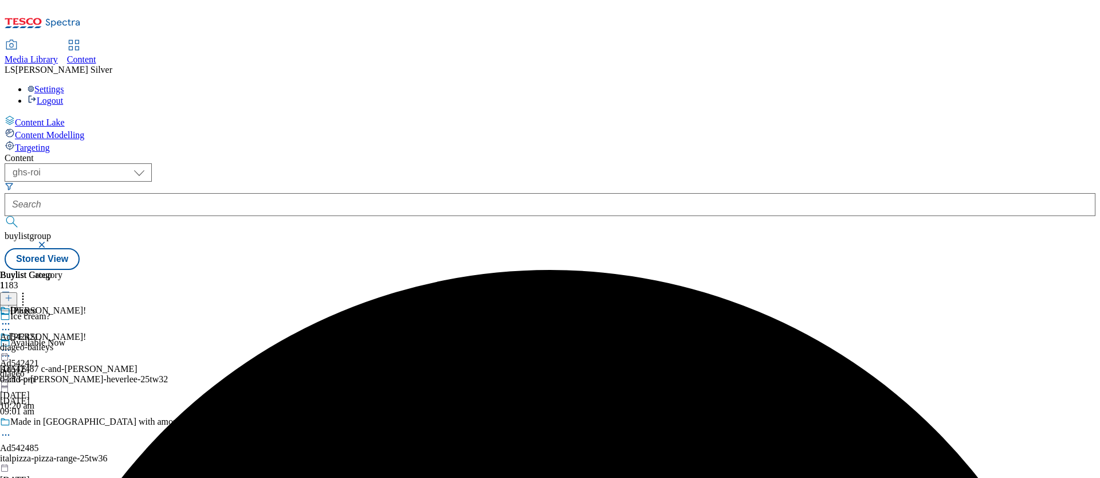
click at [11, 344] on icon at bounding box center [5, 349] width 11 height 11
click at [61, 462] on span "Publish" at bounding box center [48, 466] width 25 height 9
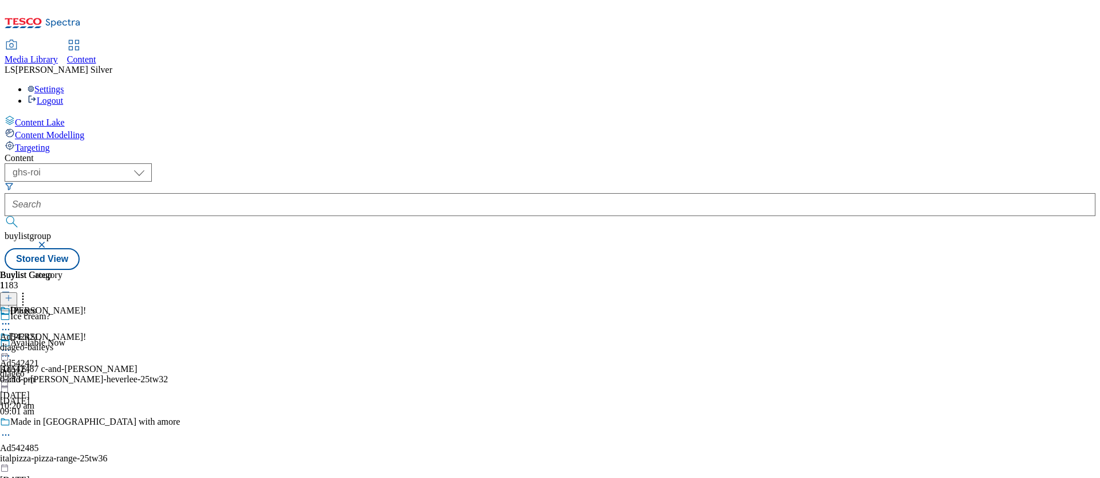
click at [11, 344] on icon at bounding box center [5, 349] width 11 height 11
click at [95, 449] on span "Open Preview Url" at bounding box center [66, 453] width 60 height 9
click at [11, 344] on icon at bounding box center [5, 349] width 11 height 11
click at [839, 270] on div "Buylist Group 1183 Ice cream? Available Now Ad542487 c-and-c gleeson c-and-c-gl…" at bounding box center [550, 270] width 1091 height 0
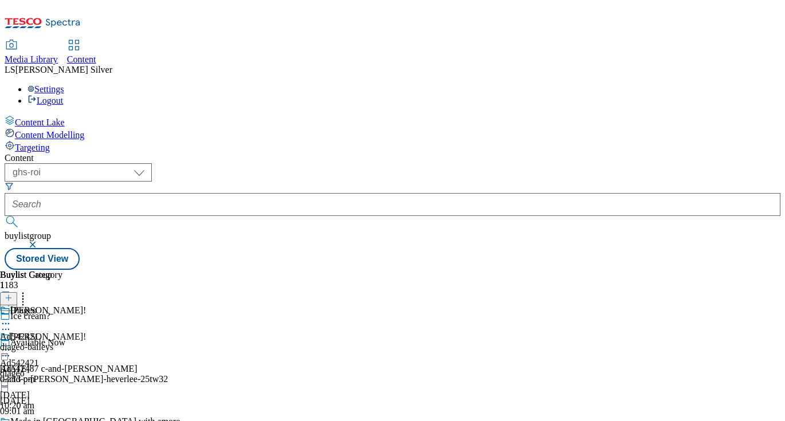
click at [86, 332] on div "Baileys! Ad542421 diageo 7 Oct 2025 10:20 am" at bounding box center [43, 371] width 86 height 79
click at [11, 344] on icon at bounding box center [5, 349] width 11 height 11
click at [53, 367] on button "Edit" at bounding box center [38, 373] width 30 height 13
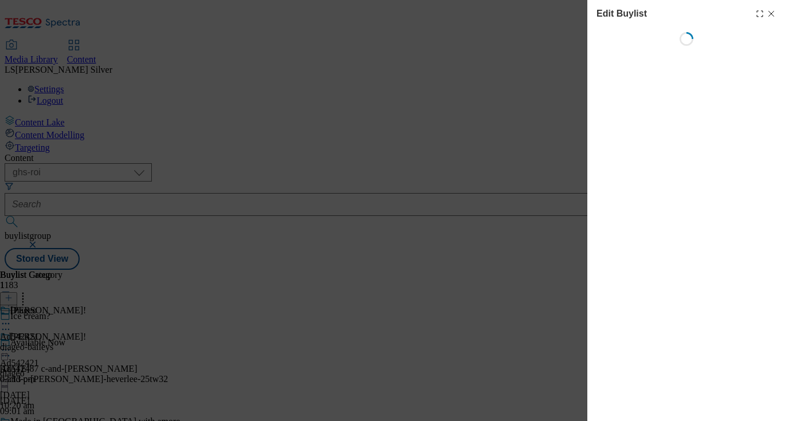
select select "tactical"
select select "supplier funded short term 1-3 weeks"
select select "dunnhumby"
select select "Banner"
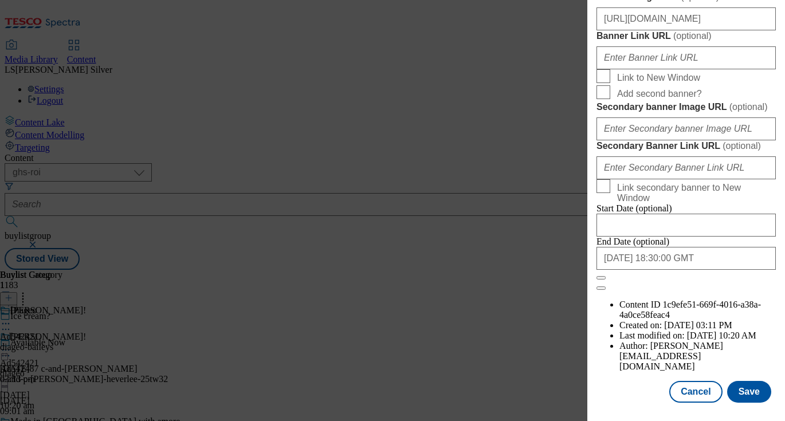
scroll to position [1237, 0]
click at [735, 391] on button "Save" at bounding box center [749, 392] width 44 height 22
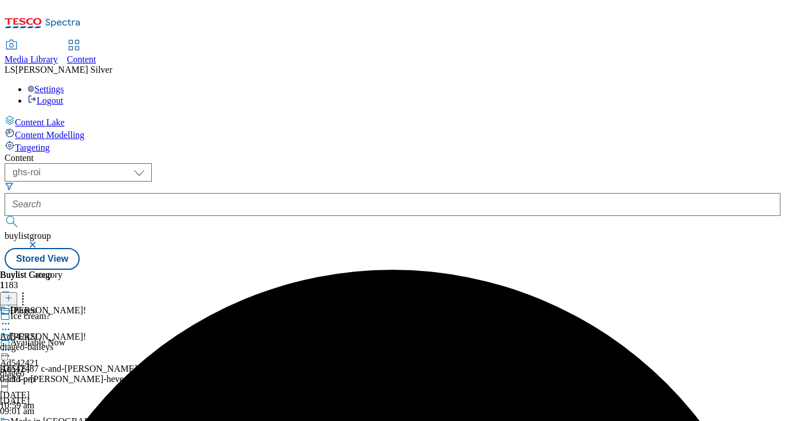
click at [7, 349] on circle at bounding box center [6, 350] width 2 height 2
click at [67, 420] on button "Preview" at bounding box center [45, 426] width 44 height 13
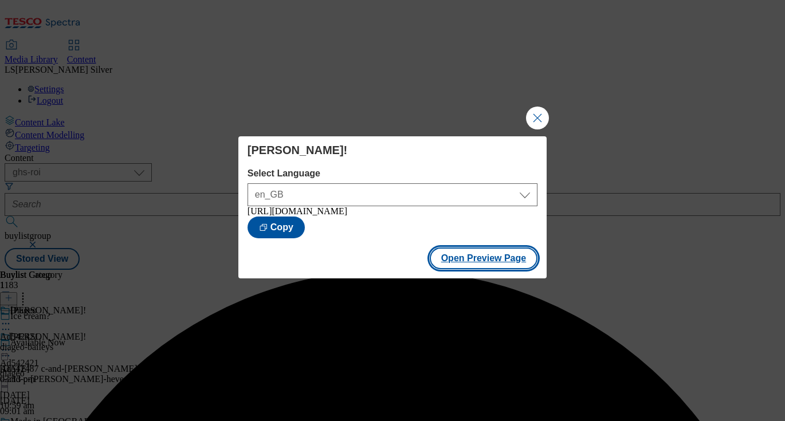
click at [499, 258] on button "Open Preview Page" at bounding box center [484, 258] width 108 height 22
click at [526, 107] on button "Close Modal" at bounding box center [537, 118] width 23 height 23
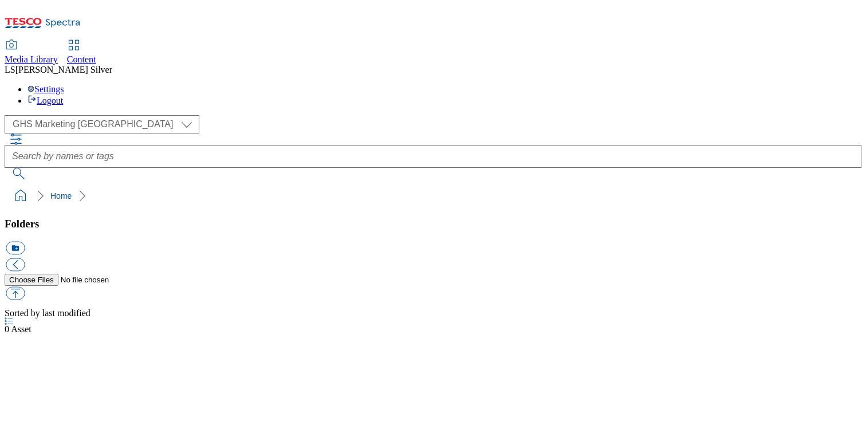
select select "flare-ghs-mktg"
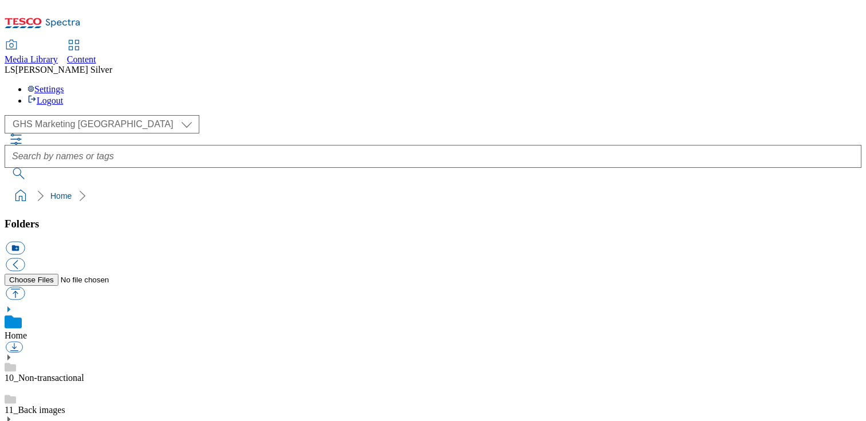
scroll to position [116, 0]
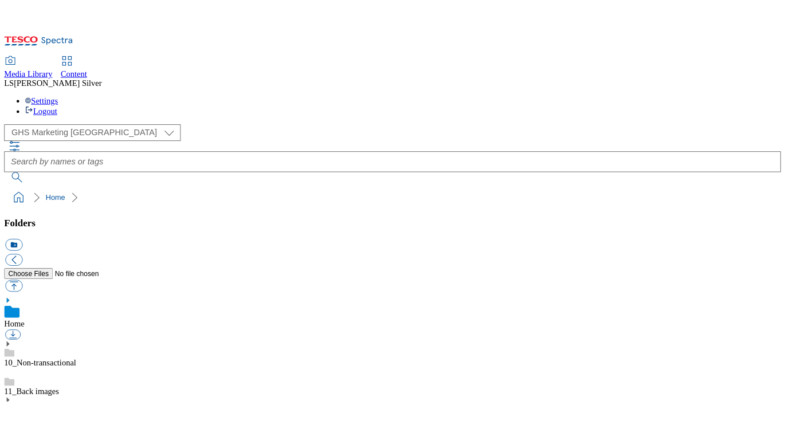
scroll to position [145, 0]
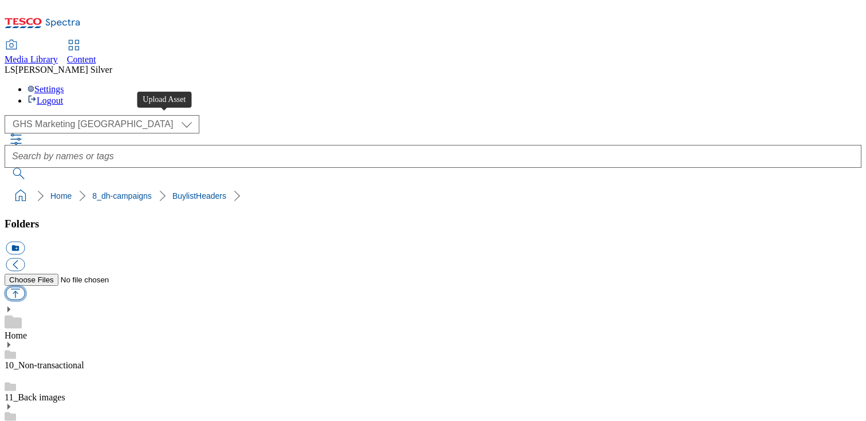
click at [25, 287] on button "button" at bounding box center [15, 293] width 19 height 13
type input "C:\fakepath\1758891046849-ad541930_Strongbow_LegoBrand_H_1184x333_V1.jpg"
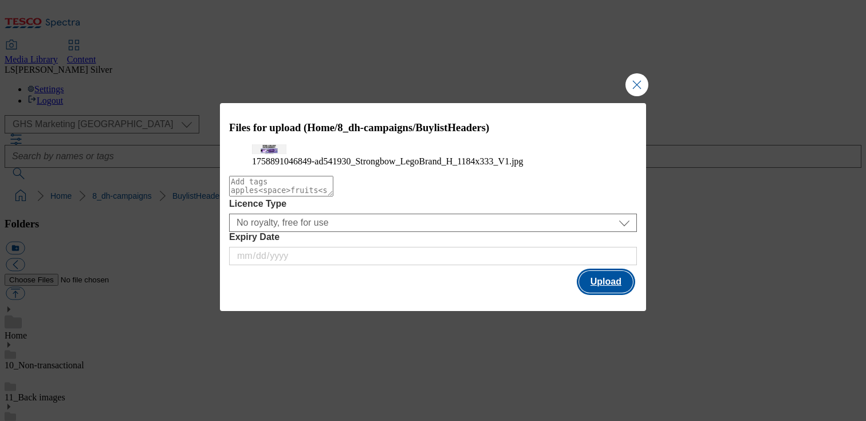
click at [612, 293] on button "Upload" at bounding box center [606, 282] width 54 height 22
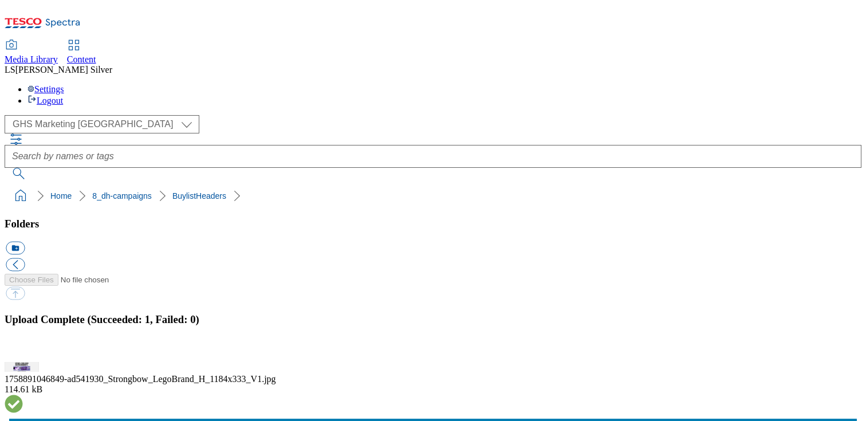
copy div "ad541930"
drag, startPoint x: 325, startPoint y: 261, endPoint x: 365, endPoint y: 263, distance: 39.6
click at [96, 54] on span "Content" at bounding box center [81, 59] width 29 height 10
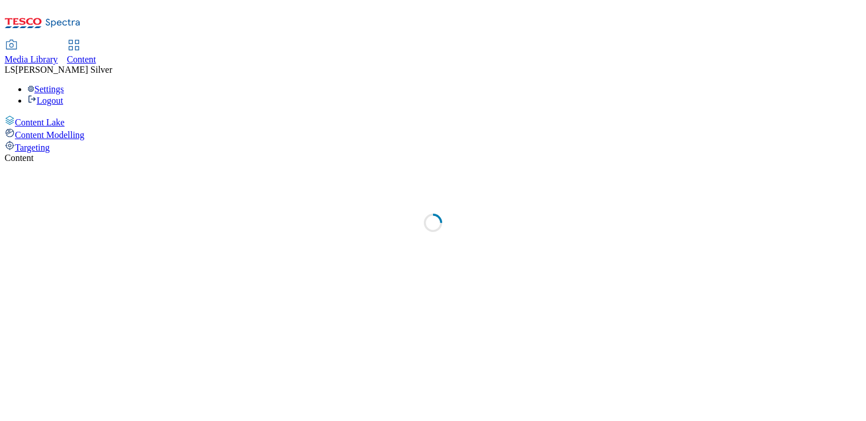
select select "ghs-[GEOGRAPHIC_DATA]"
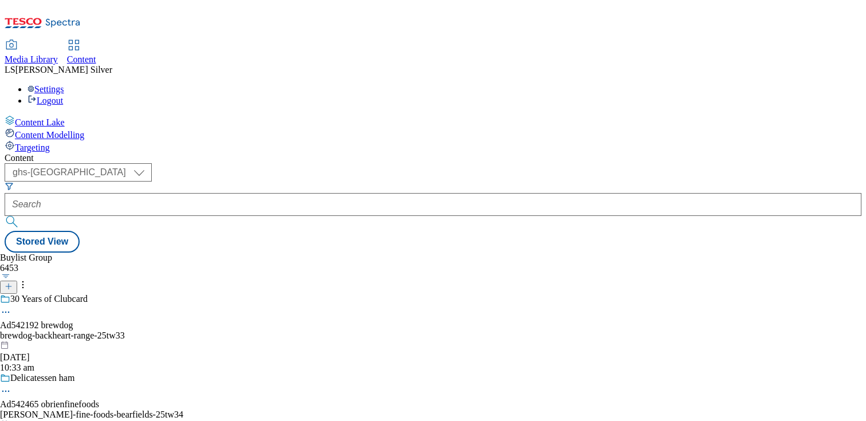
click at [269, 253] on div "Buylist Group 6453 30 Years of Clubcard Ad542192 brewdog brewdog-backheart-rang…" at bounding box center [433, 253] width 857 height 0
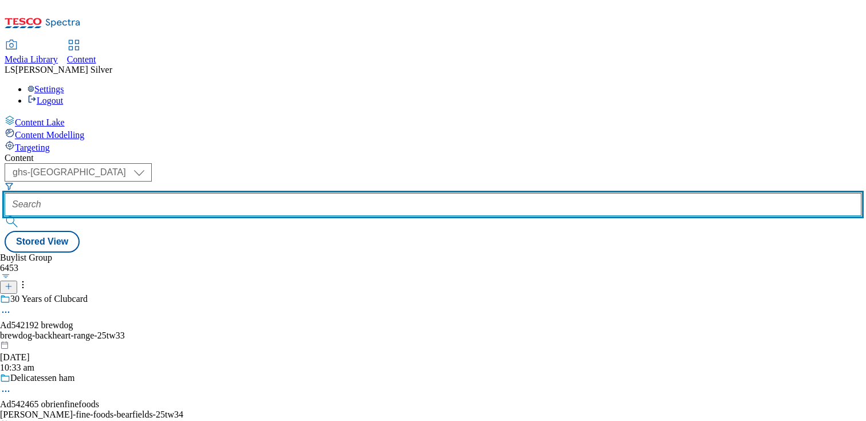
click at [271, 193] on input "text" at bounding box center [433, 204] width 857 height 23
paste input "ad541930"
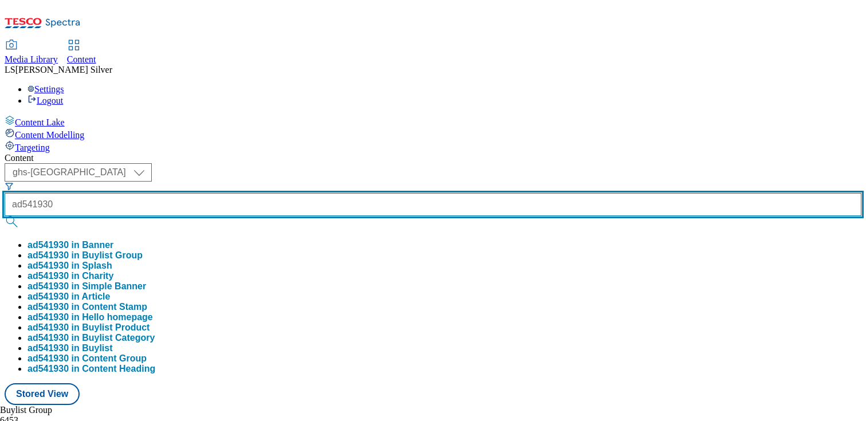
type input "ad541930"
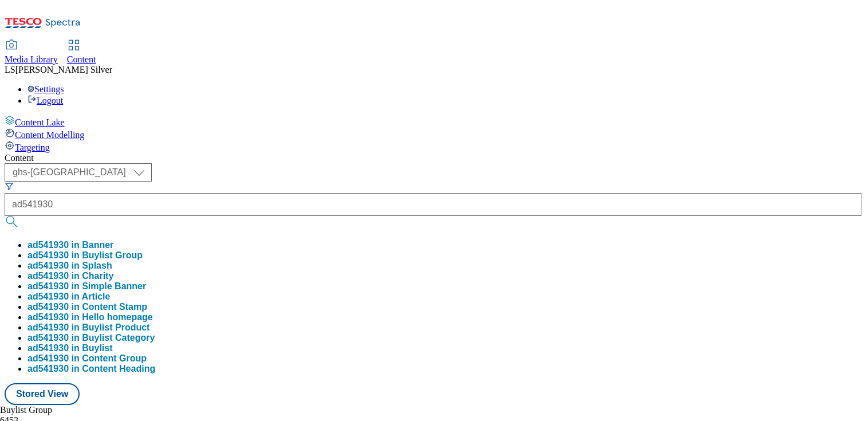
click at [143, 250] on button "ad541930 in Buylist Group" at bounding box center [84, 255] width 115 height 10
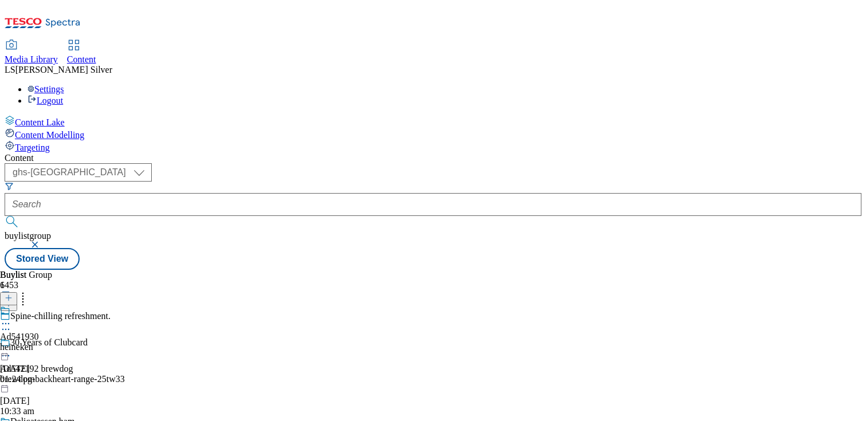
click at [11, 318] on icon at bounding box center [5, 323] width 11 height 11
click at [49, 344] on span "Edit" at bounding box center [42, 348] width 13 height 9
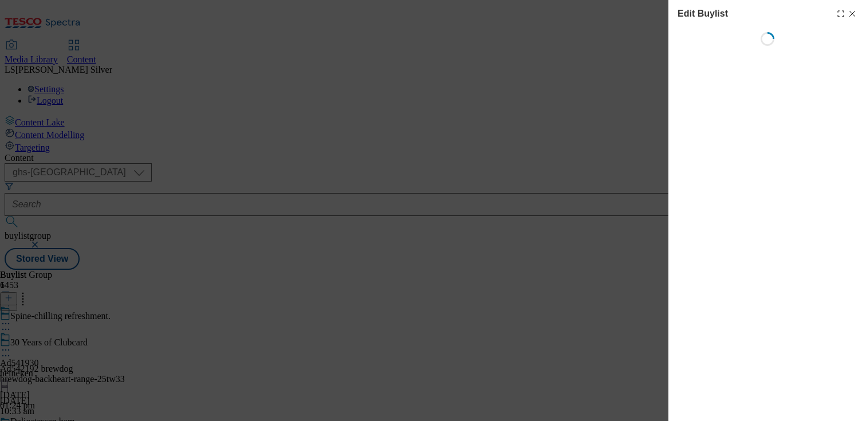
select select "tactical"
select select "supplier funded short term 1-3 weeks"
select select "dunnhumby"
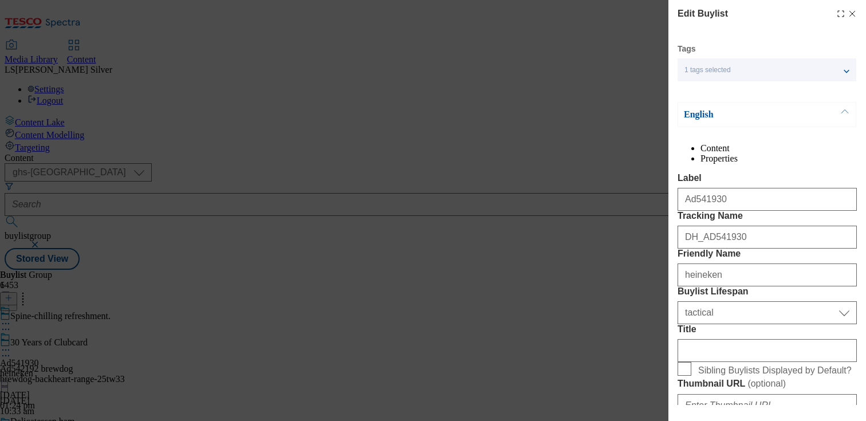
select select "Banner"
